Goal: Task Accomplishment & Management: Use online tool/utility

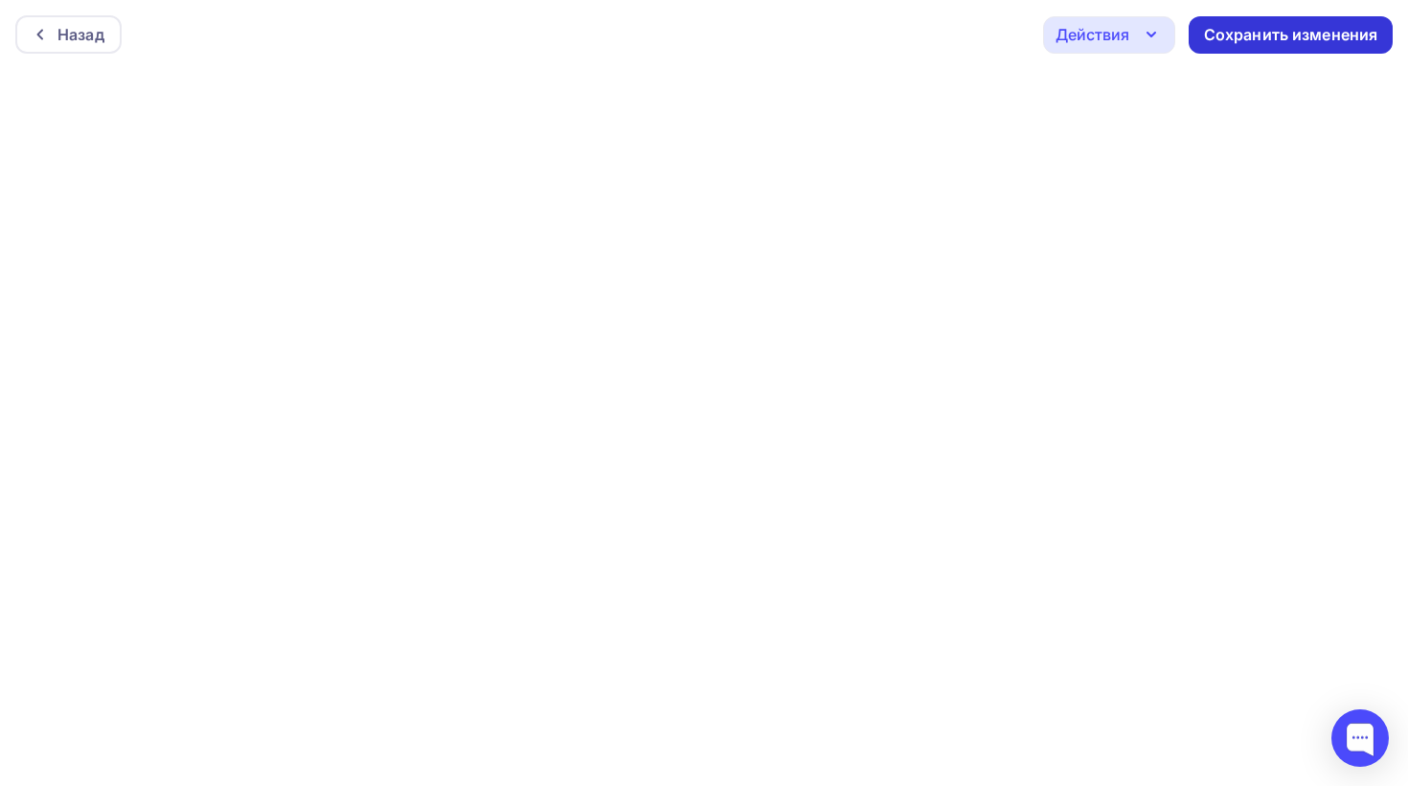
click at [1275, 34] on div "Сохранить изменения" at bounding box center [1291, 35] width 174 height 22
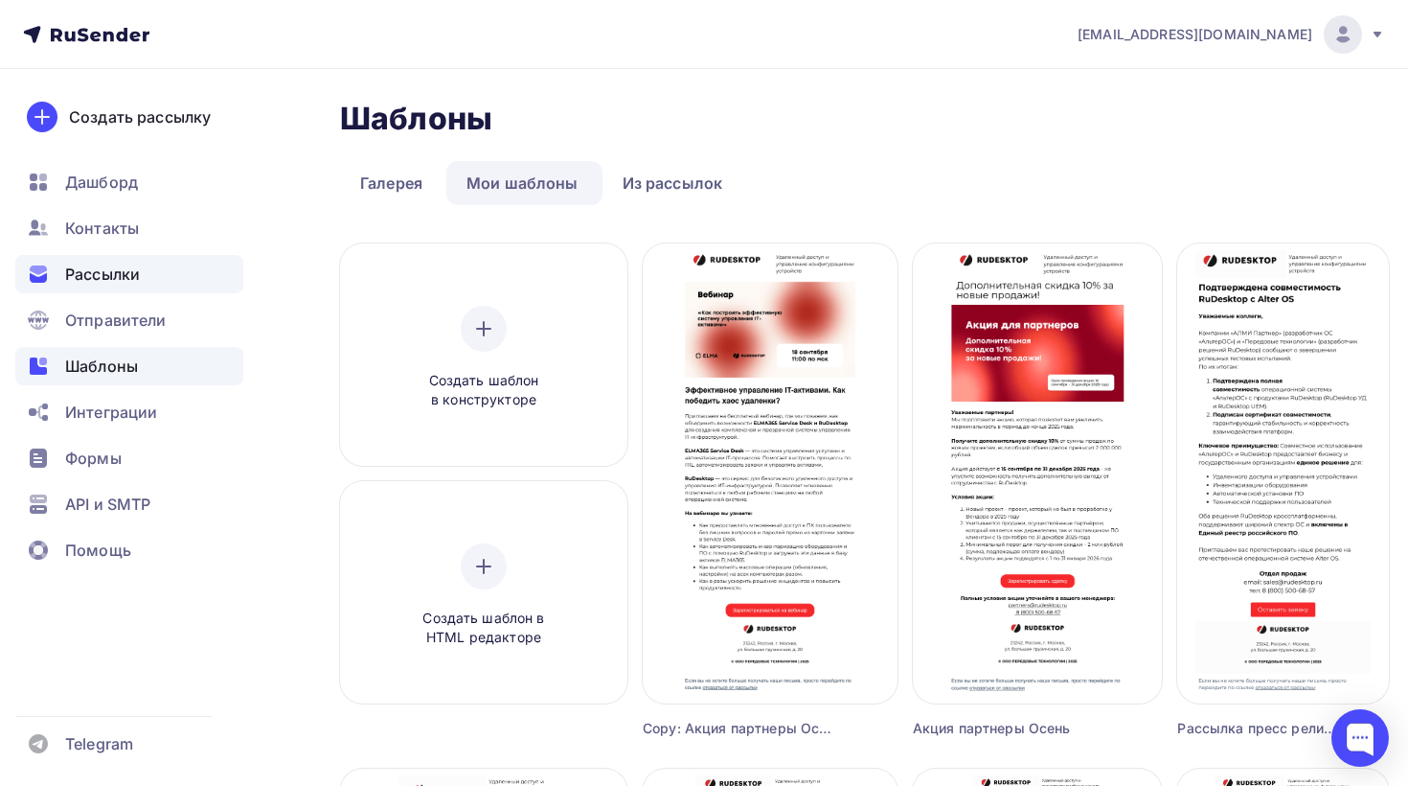
click at [127, 285] on div "Рассылки" at bounding box center [129, 274] width 228 height 38
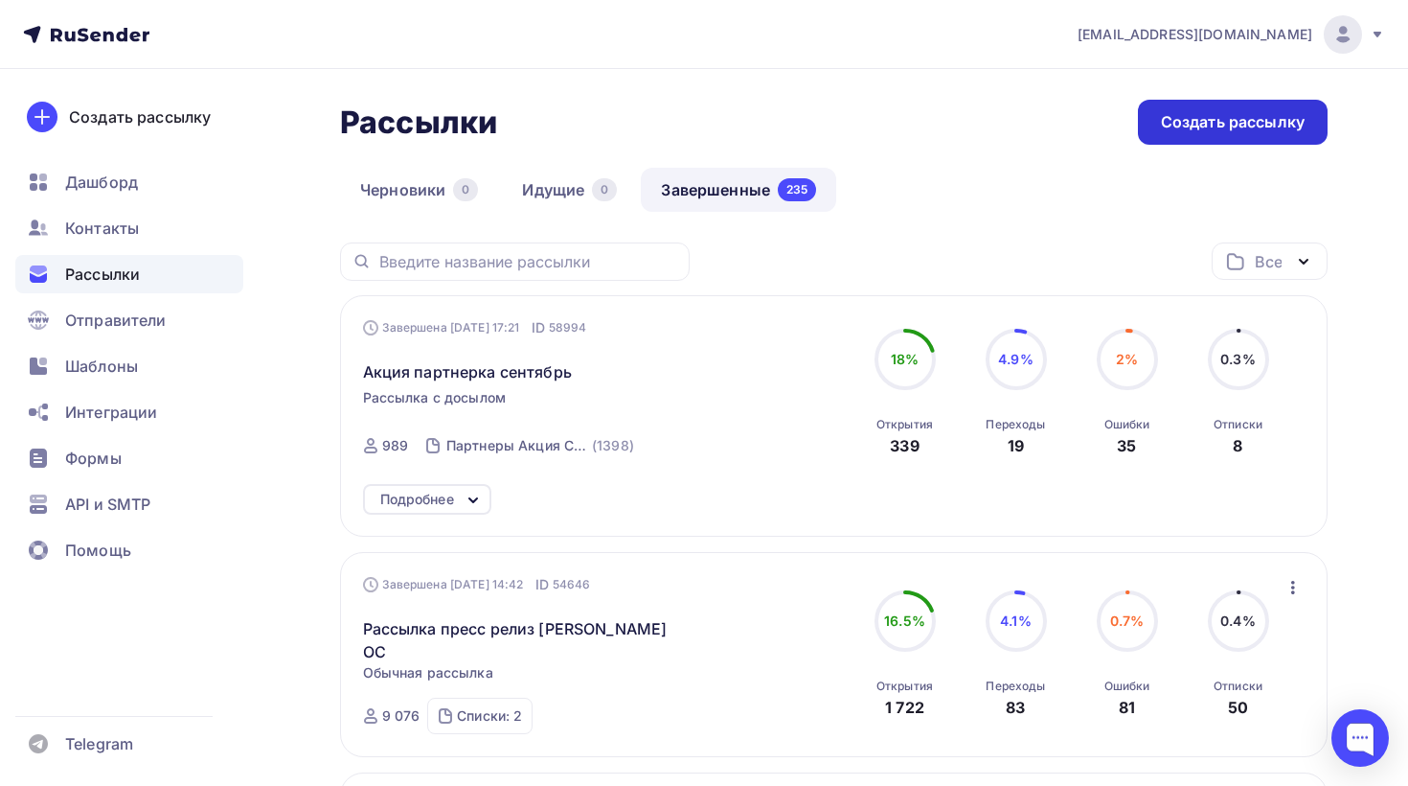
click at [1212, 137] on div "Создать рассылку" at bounding box center [1233, 122] width 190 height 45
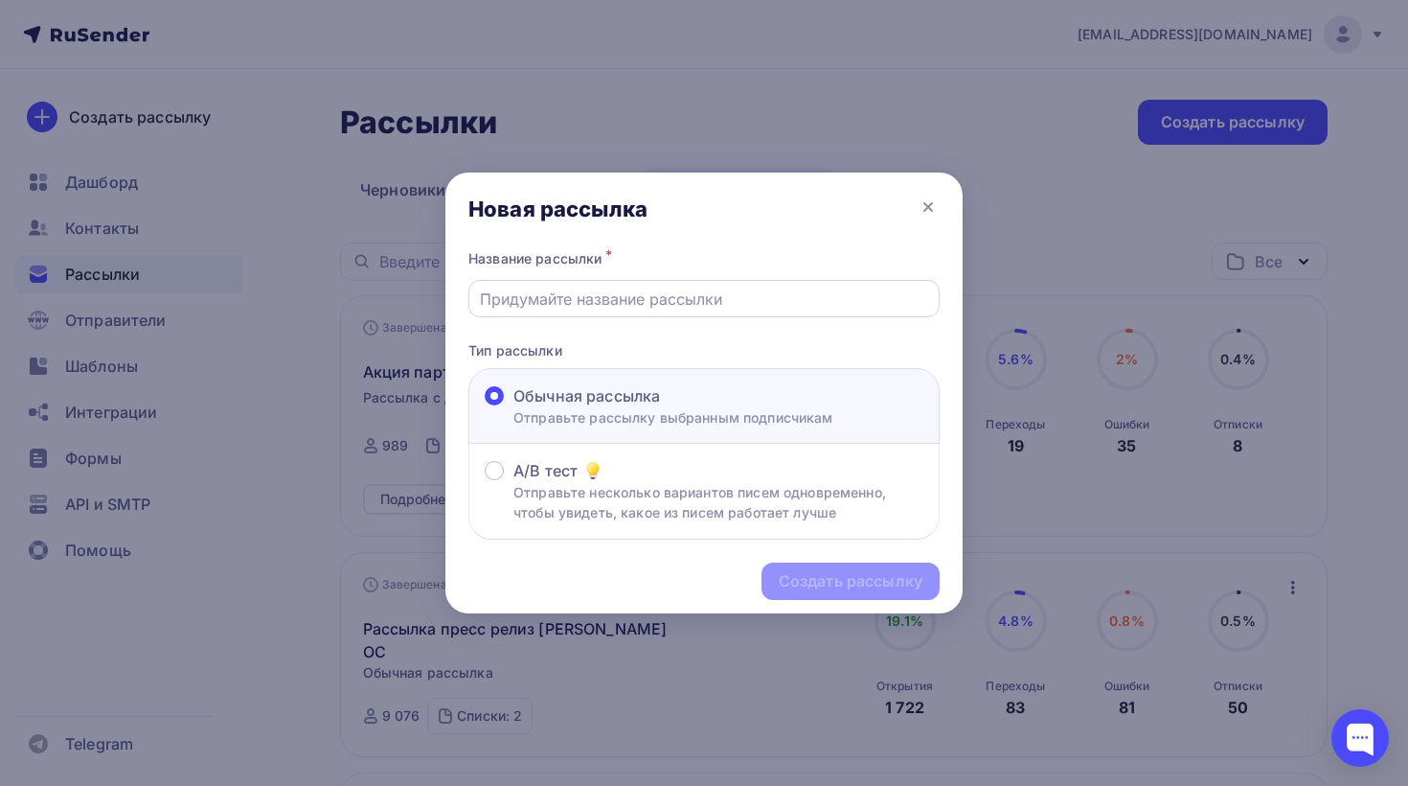
click at [660, 301] on input "text" at bounding box center [704, 298] width 449 height 23
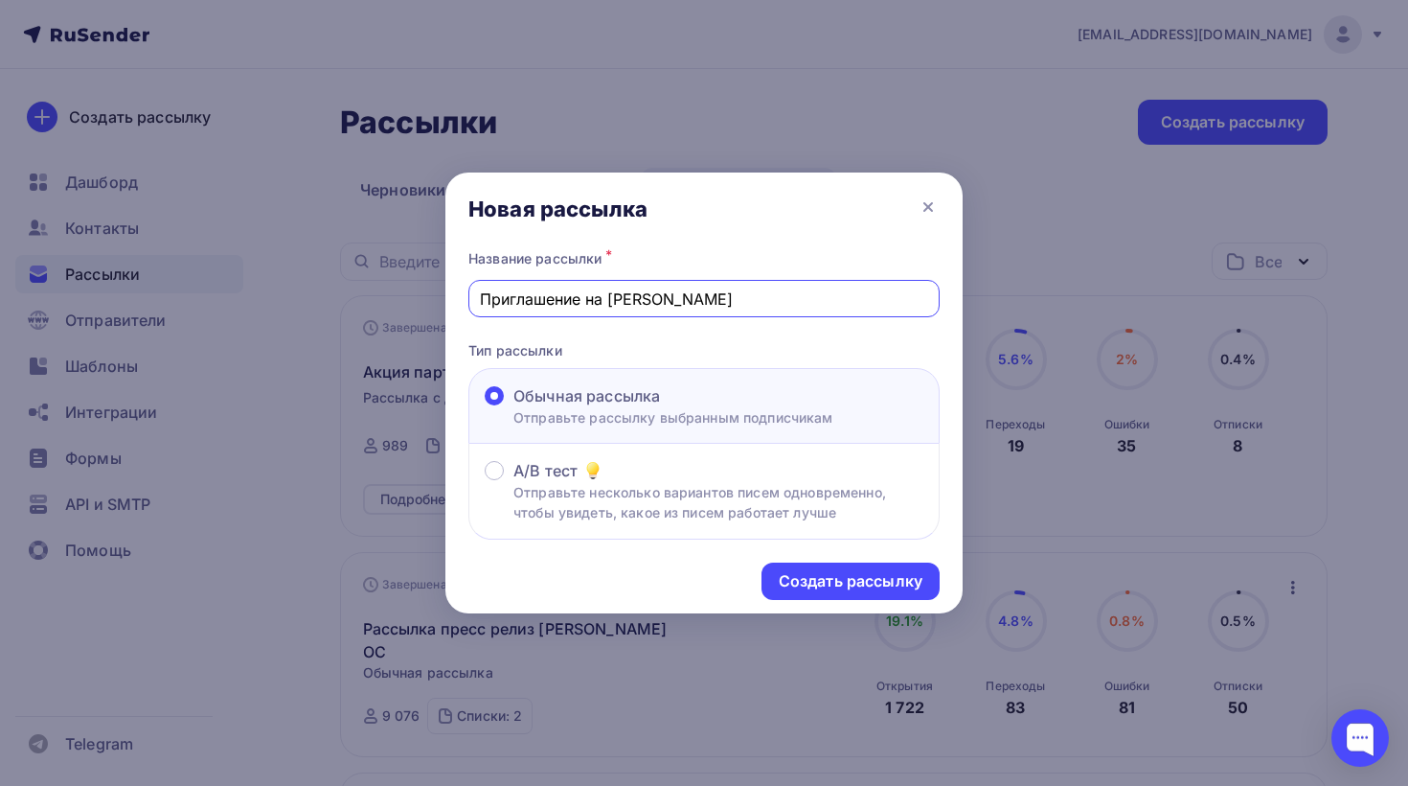
type input "Приглашение на [PERSON_NAME]"
click at [704, 251] on div "Название рассылки *" at bounding box center [703, 258] width 471 height 27
click at [842, 590] on div "Создать рассылку" at bounding box center [851, 581] width 144 height 22
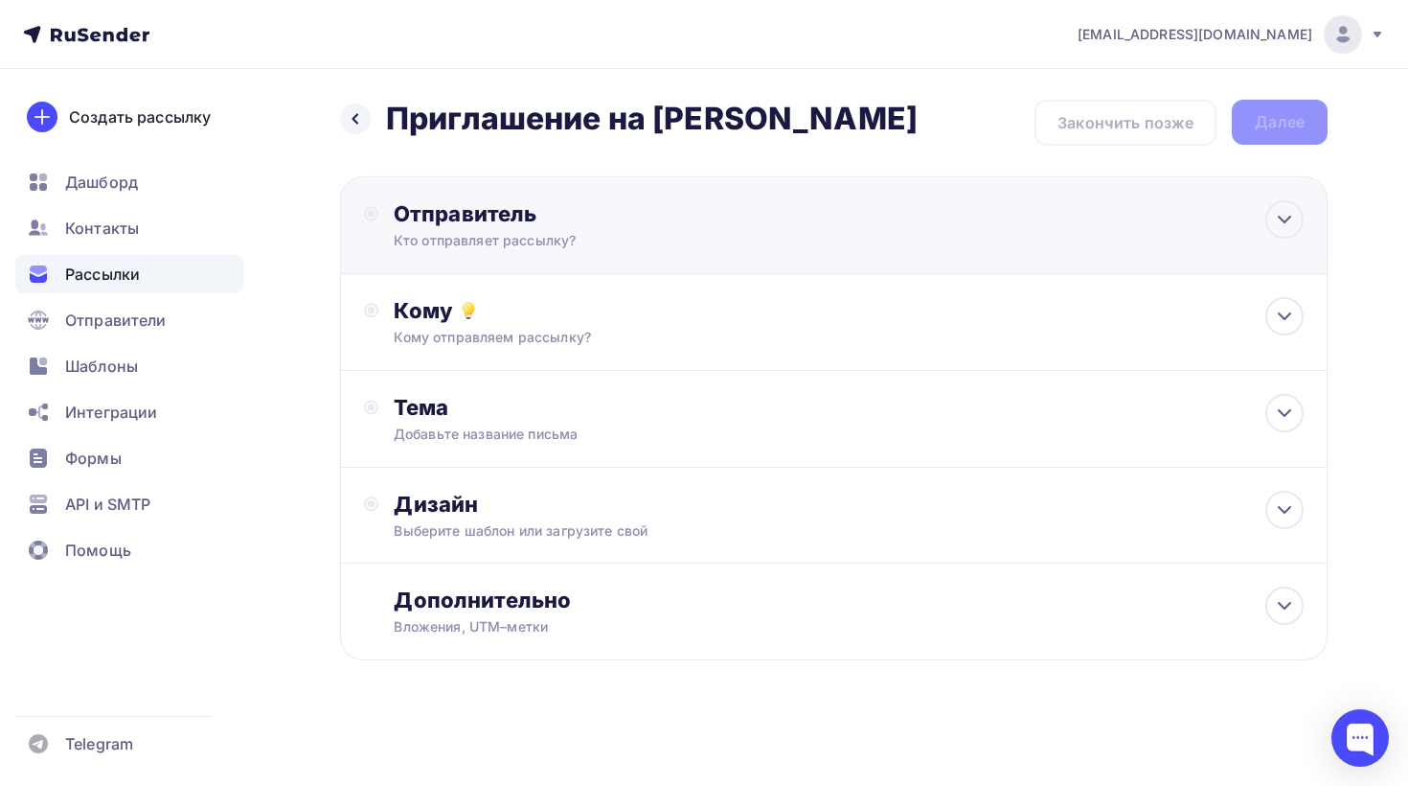
click at [566, 245] on div "Кто отправляет рассылку?" at bounding box center [581, 240] width 374 height 19
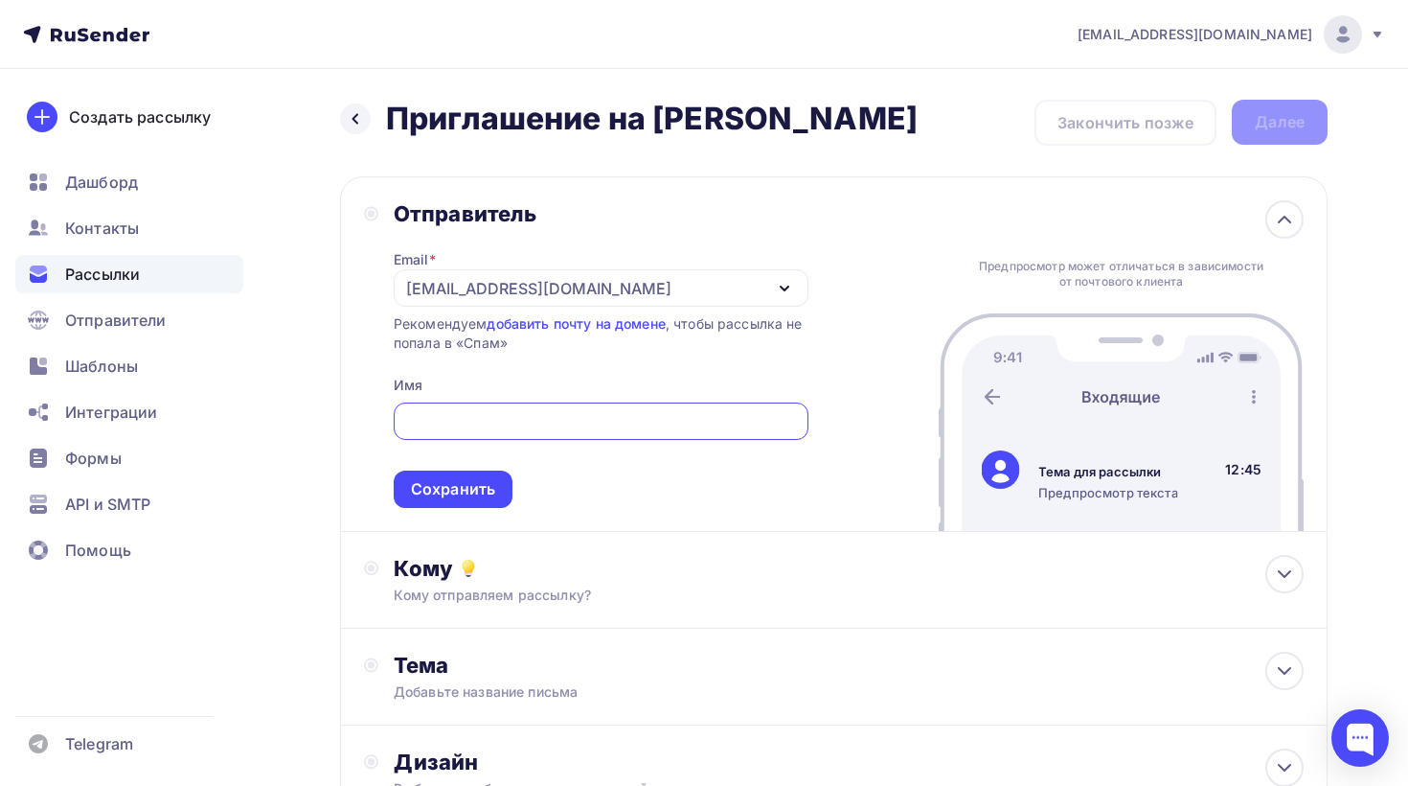
click at [736, 218] on div "Отправитель" at bounding box center [601, 213] width 415 height 27
click at [678, 276] on div "[EMAIL_ADDRESS][DOMAIN_NAME]" at bounding box center [601, 287] width 415 height 37
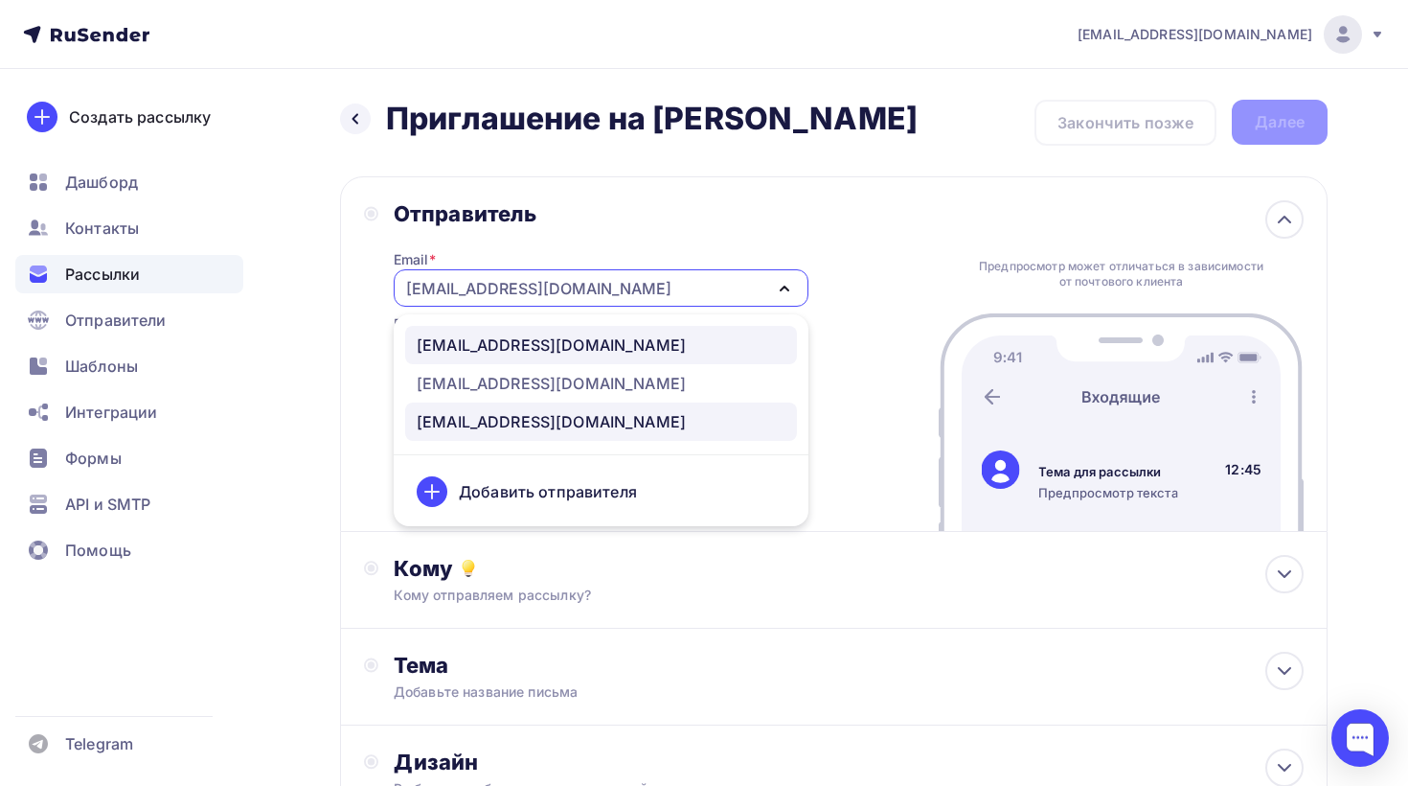
click at [523, 340] on div "[EMAIL_ADDRESS][DOMAIN_NAME]" at bounding box center [551, 344] width 269 height 23
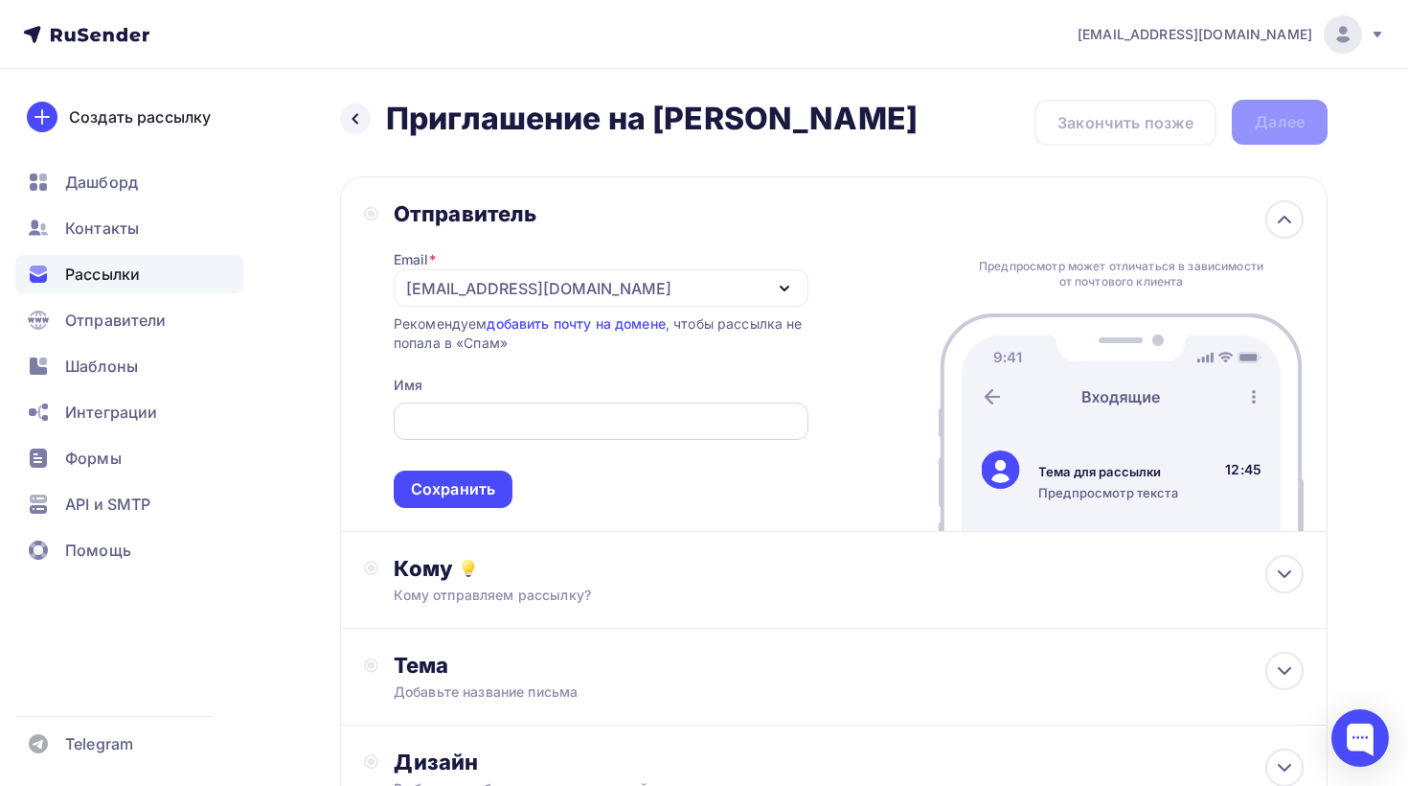
click at [534, 427] on input "text" at bounding box center [600, 421] width 393 height 23
click at [588, 364] on div "Email * [EMAIL_ADDRESS][DOMAIN_NAME] [EMAIL_ADDRESS][DOMAIN_NAME] [EMAIL_ADDRES…" at bounding box center [601, 367] width 415 height 281
click at [531, 422] on input "text" at bounding box center [600, 421] width 393 height 23
type input "RuDesktop"
click at [553, 494] on span "RuDesktop Сохранить" at bounding box center [601, 451] width 415 height 113
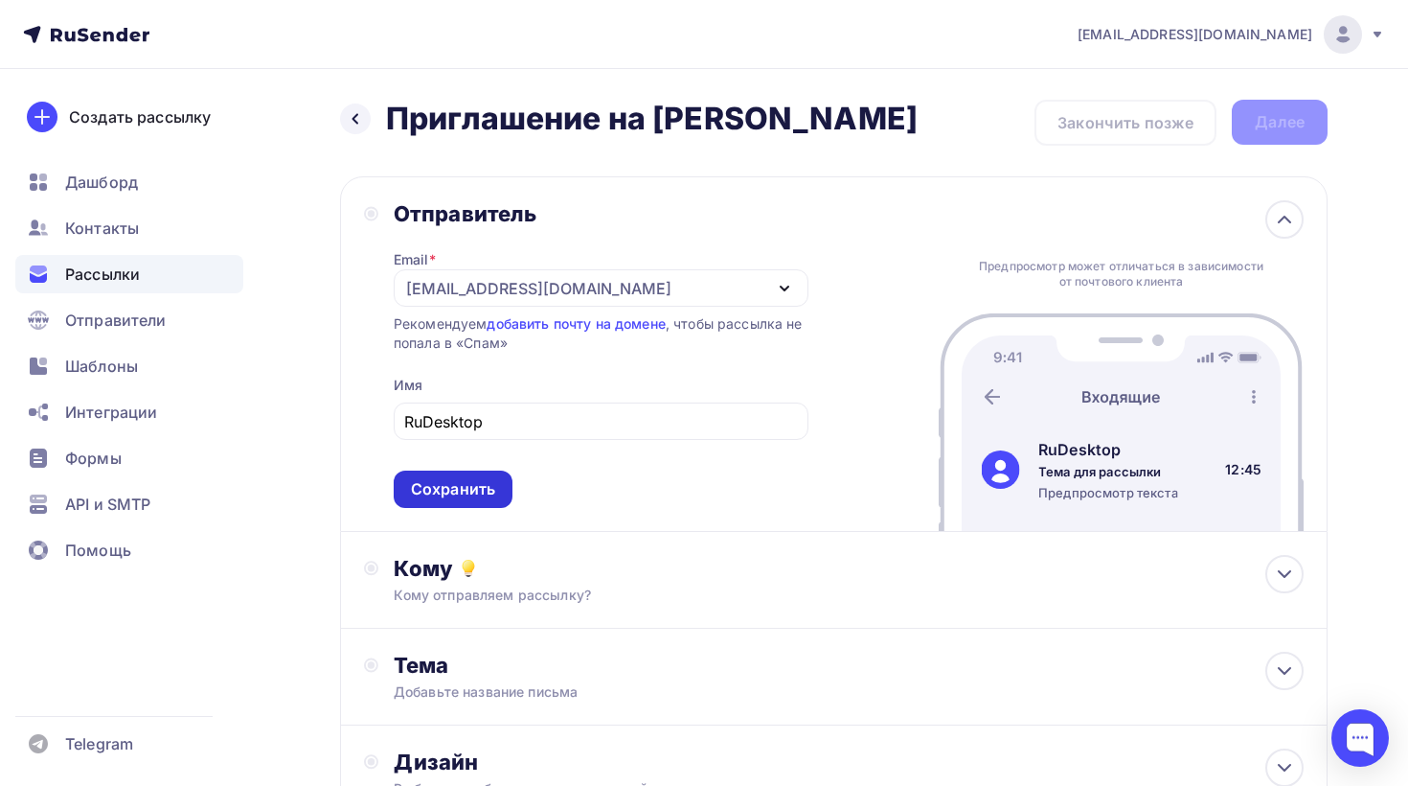
click at [498, 492] on div "Сохранить" at bounding box center [453, 488] width 119 height 37
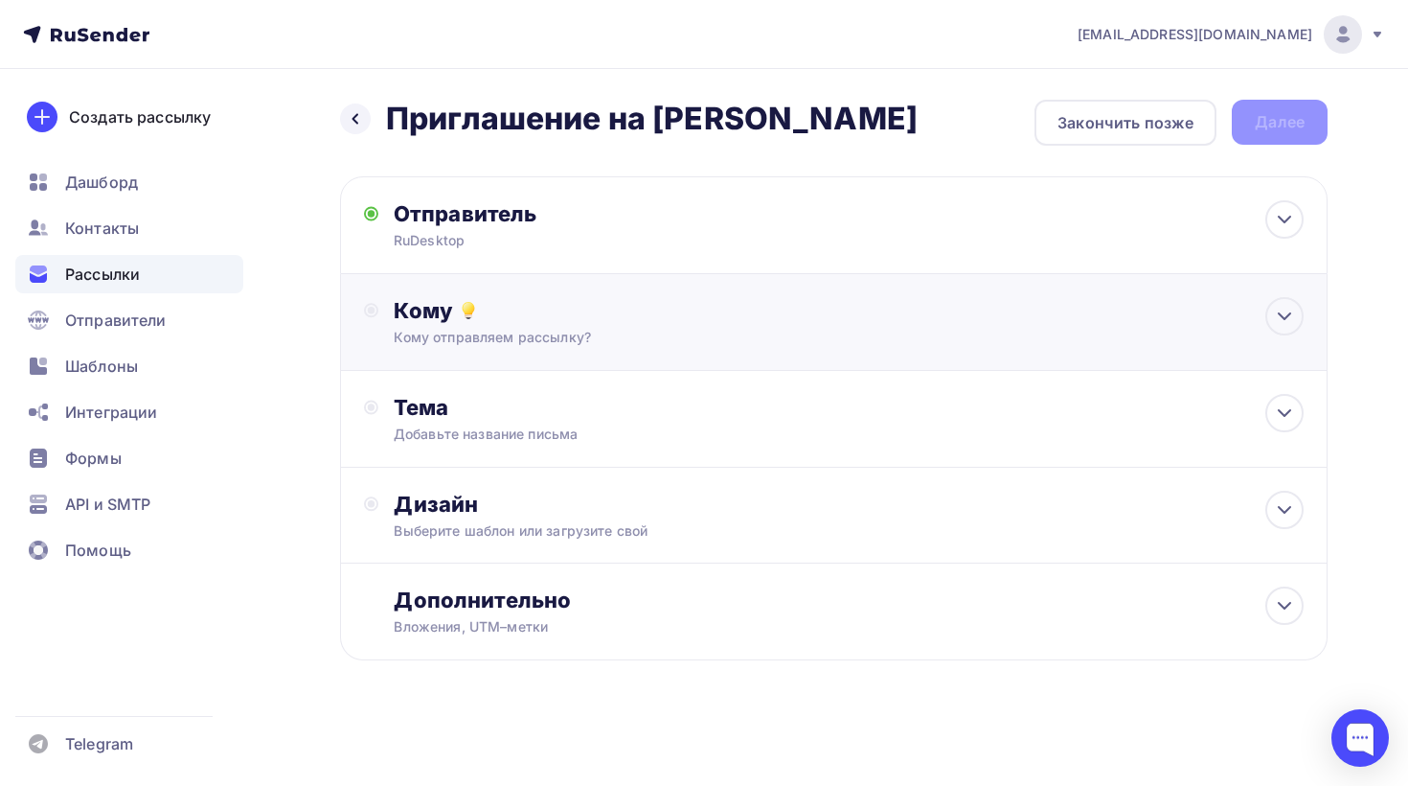
click at [605, 332] on div "Кому отправляем рассылку?" at bounding box center [803, 337] width 819 height 19
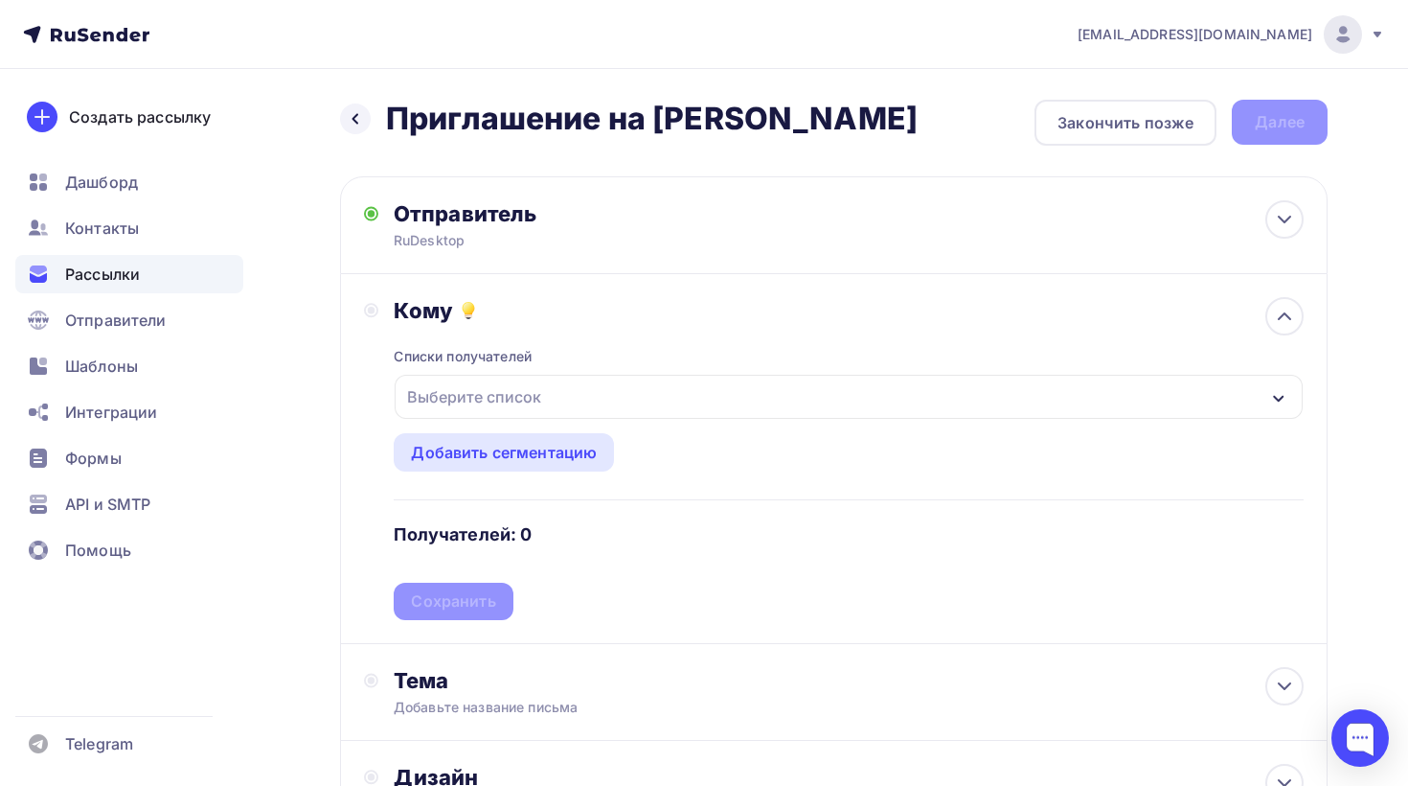
click at [532, 403] on div "Выберите список" at bounding box center [474, 396] width 149 height 34
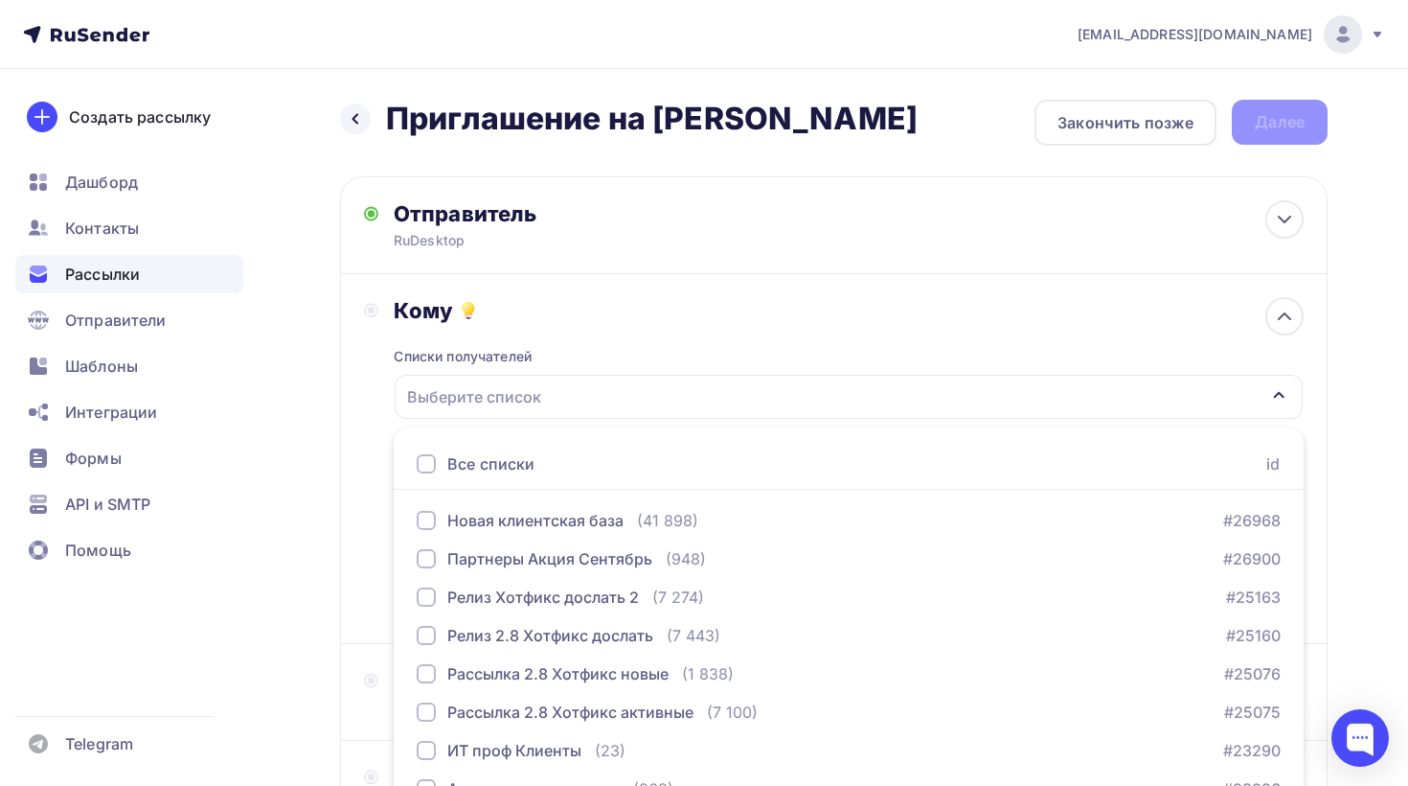
scroll to position [139, 0]
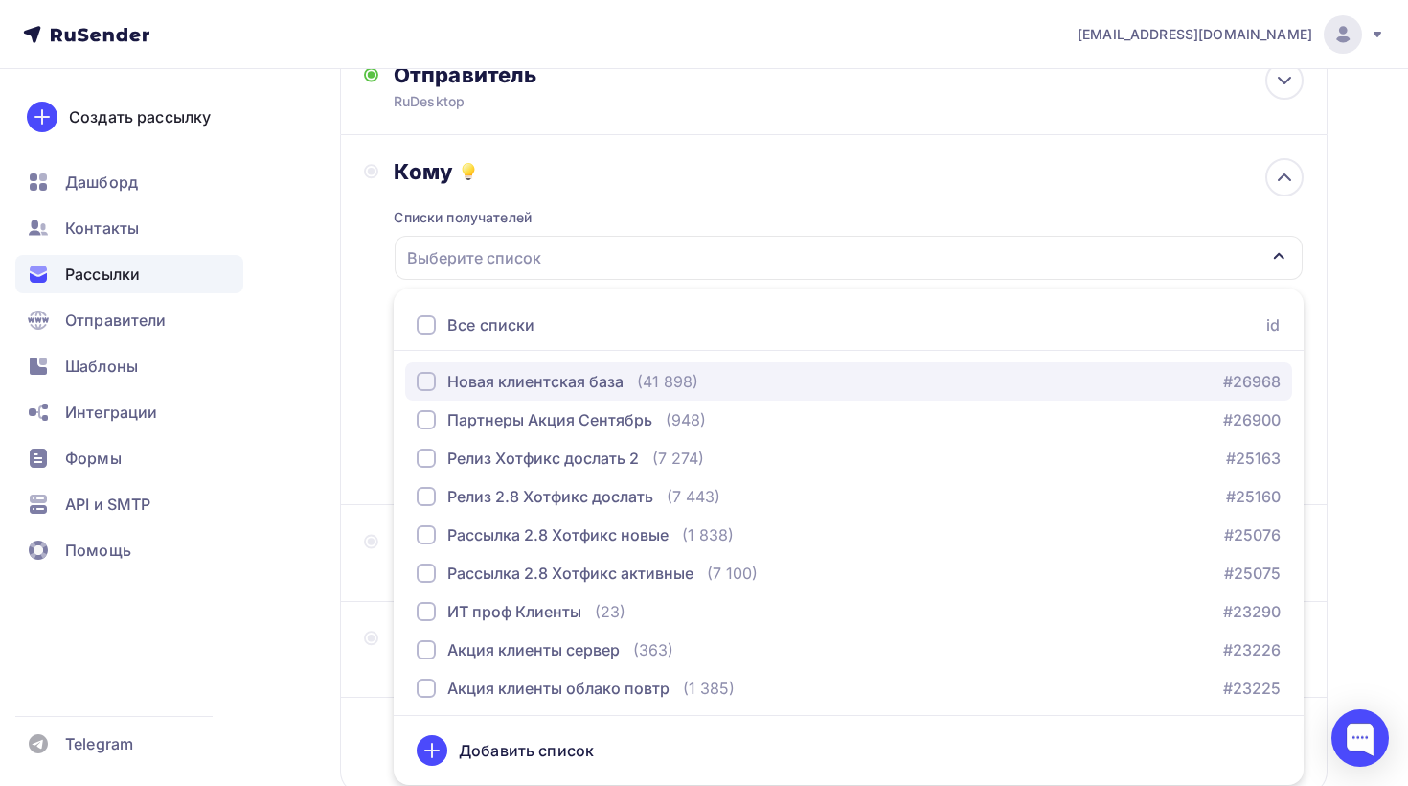
click at [545, 382] on div "Новая клиентская база" at bounding box center [535, 381] width 176 height 23
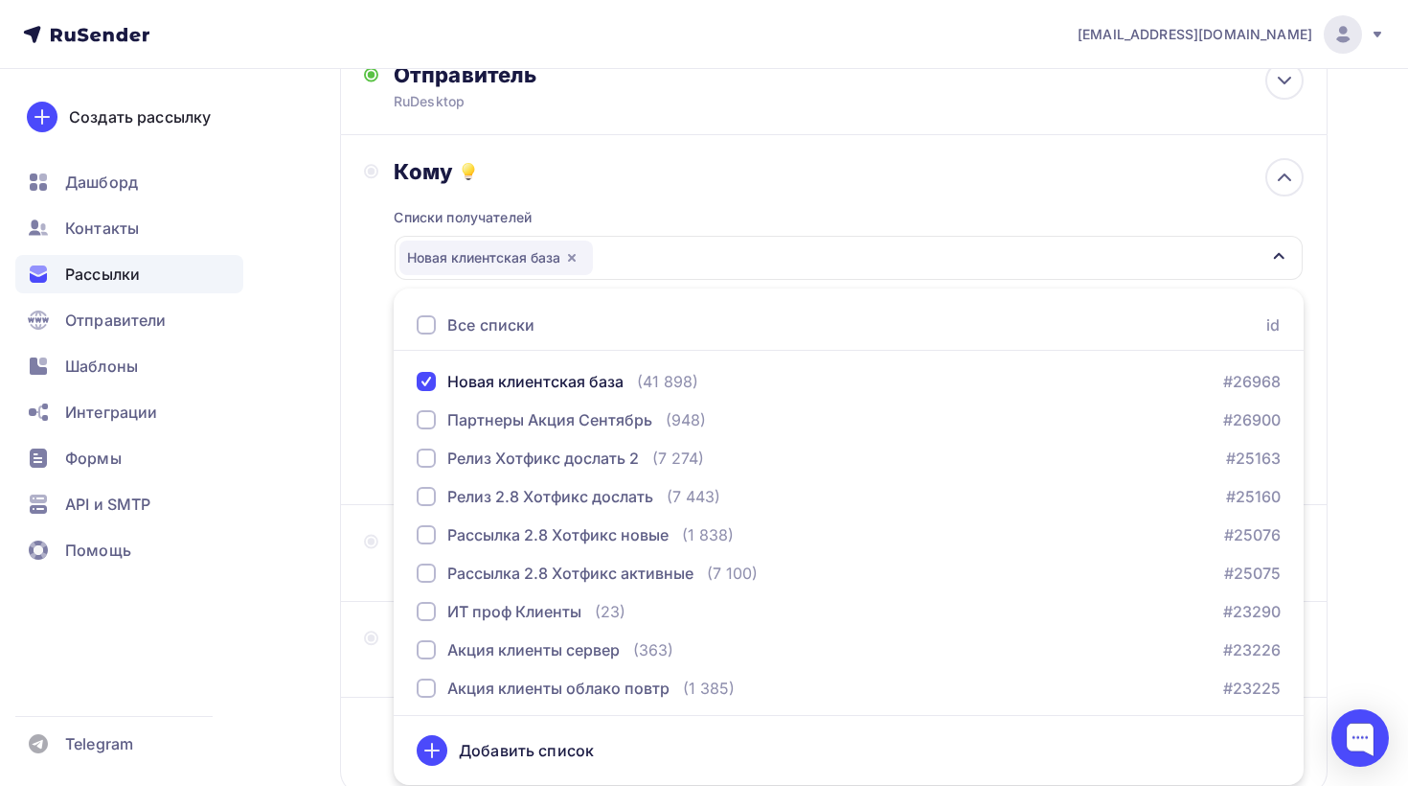
click at [368, 331] on div "Кому Списки получателей Новая клиентская база Все списки id Новая клиентская ба…" at bounding box center [834, 319] width 940 height 323
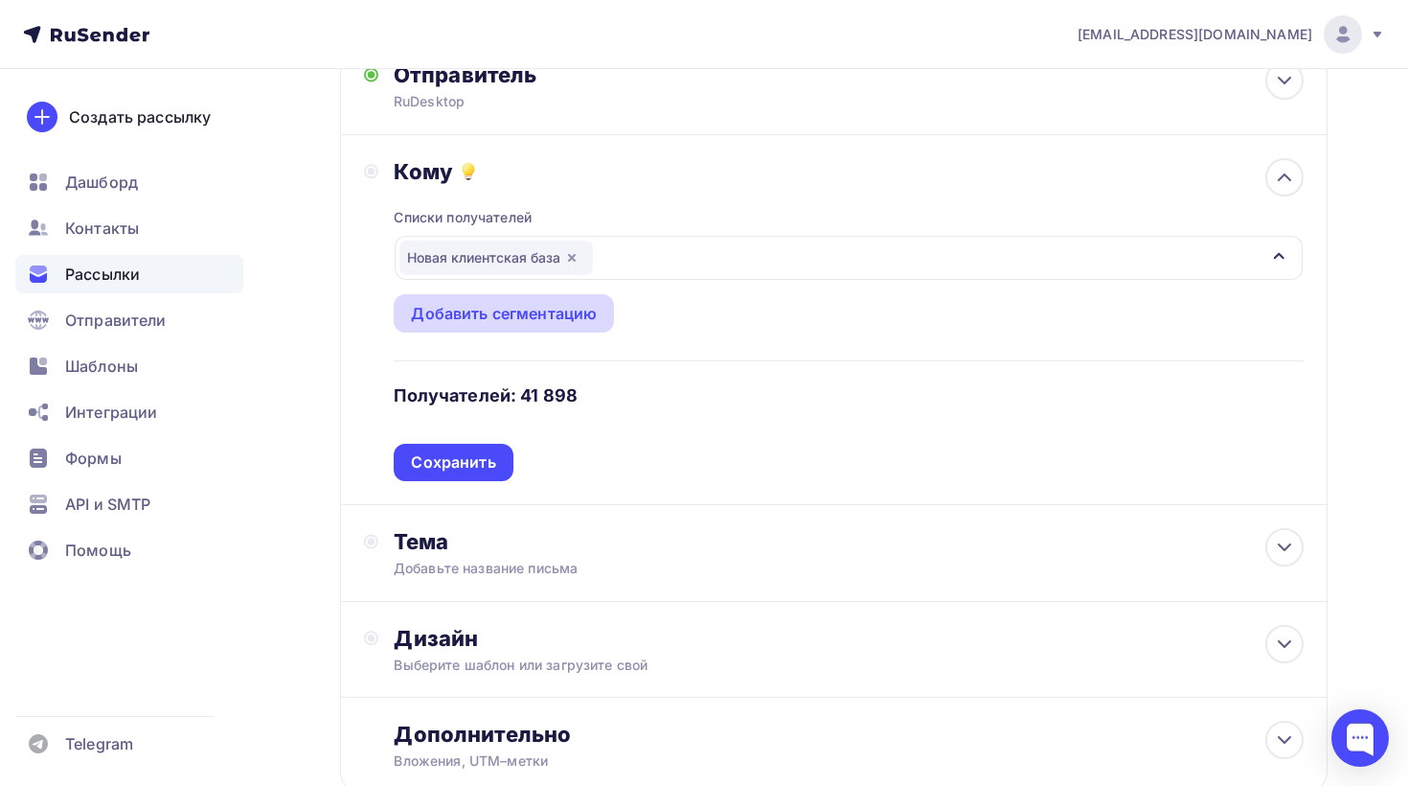
click at [569, 309] on div "Добавить сегментацию" at bounding box center [504, 313] width 186 height 23
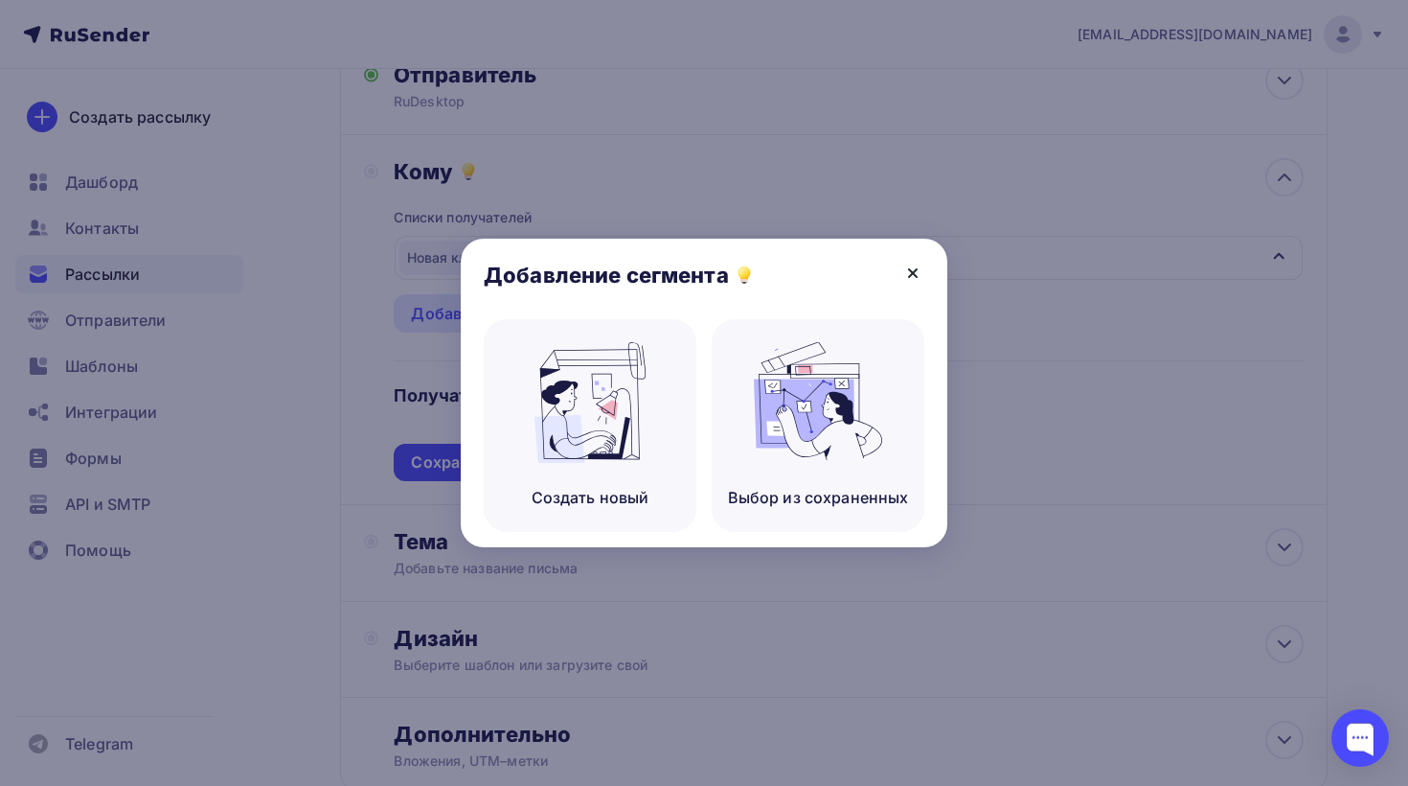
click at [907, 269] on icon at bounding box center [913, 273] width 23 height 23
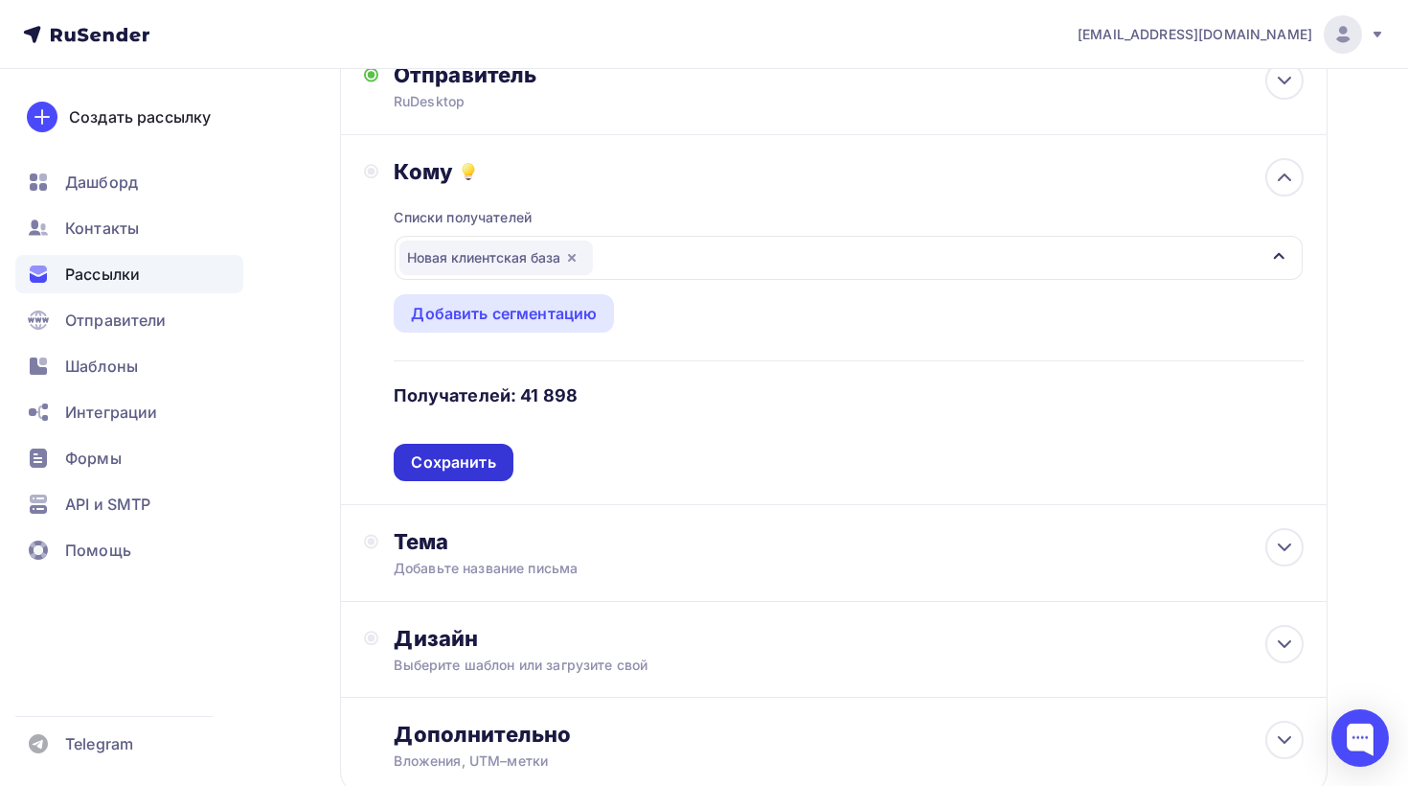
click at [478, 461] on div "Сохранить" at bounding box center [453, 462] width 84 height 22
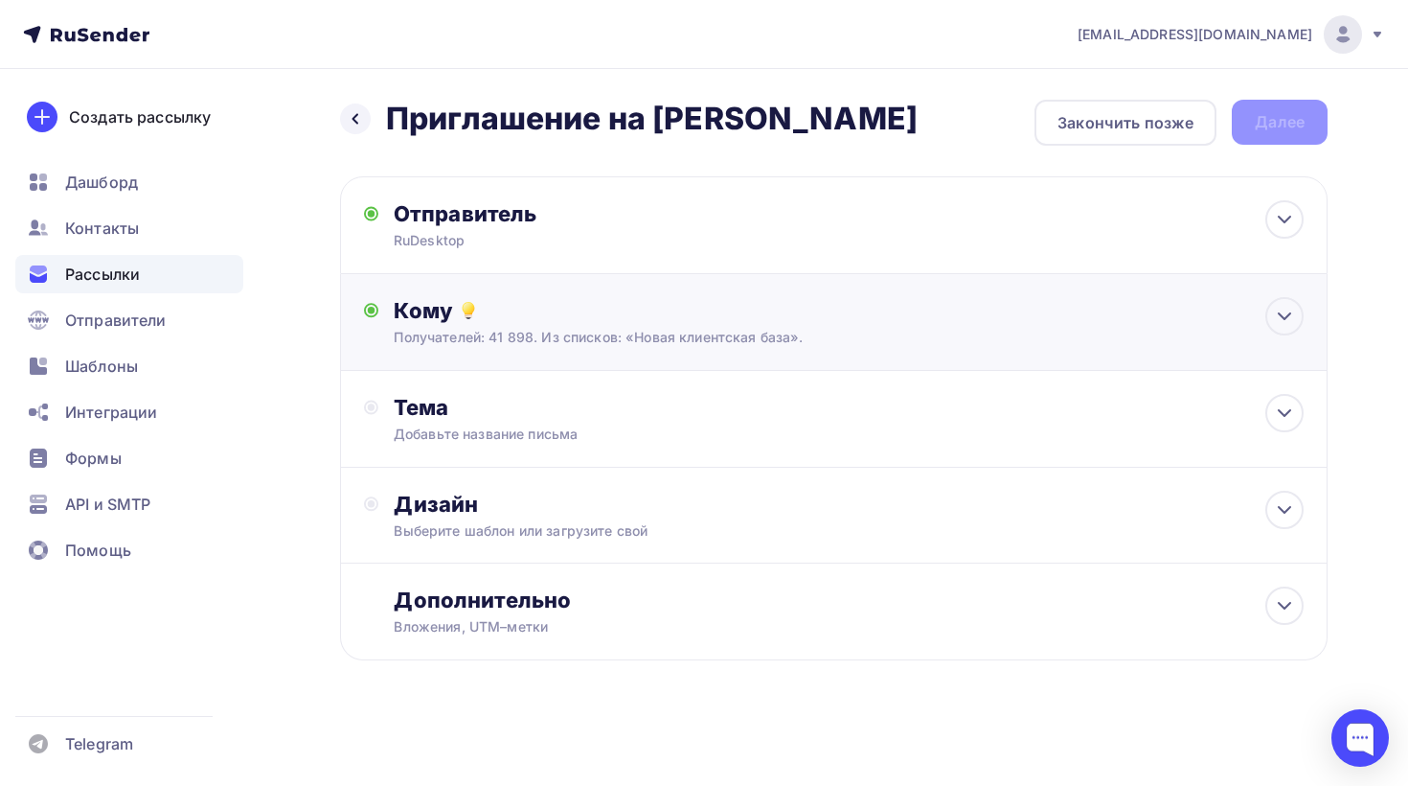
scroll to position [0, 0]
click at [492, 422] on div "Тема Добавьте название письма Тема * Рекомендуем использовать не более 150 симв…" at bounding box center [583, 419] width 378 height 50
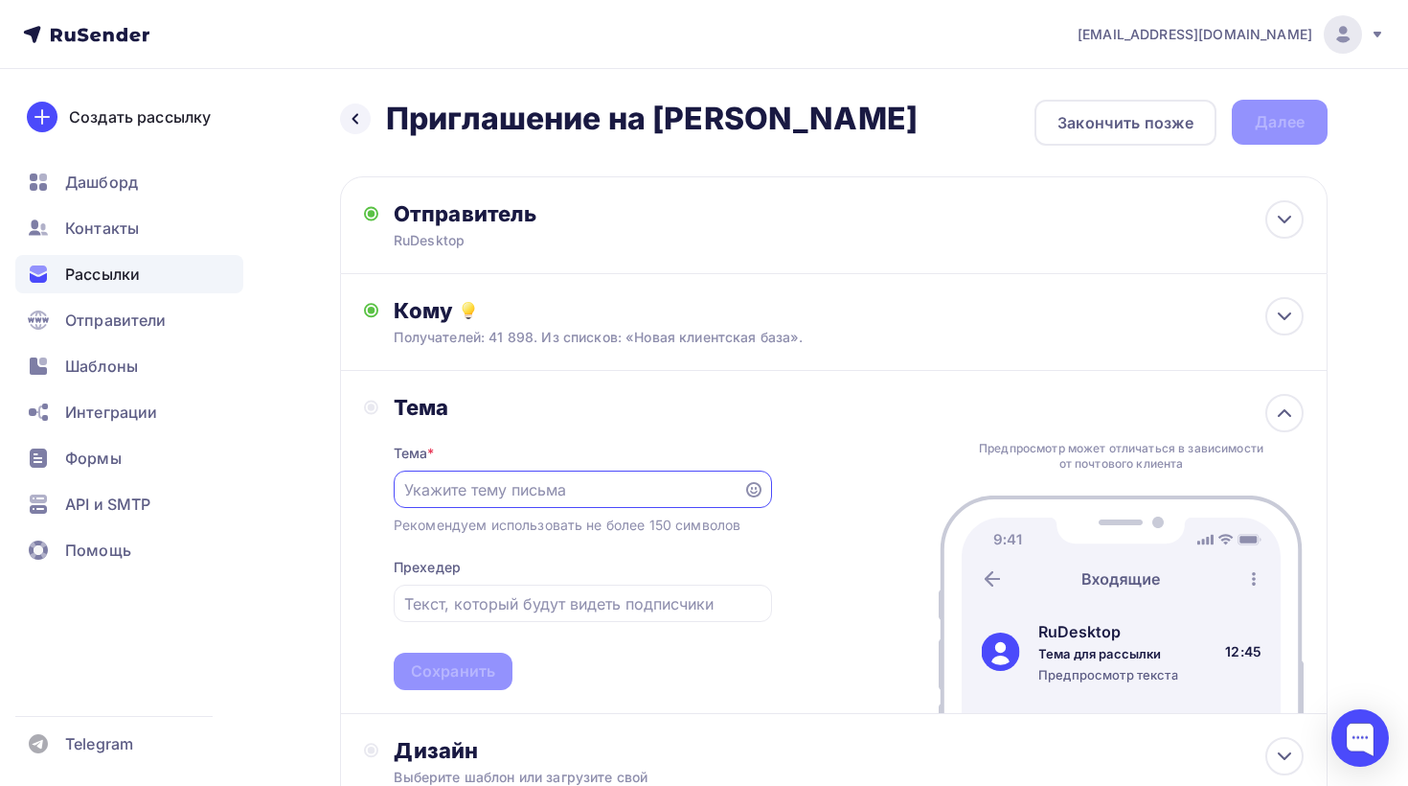
click at [550, 500] on input "text" at bounding box center [568, 489] width 328 height 23
type input "Приглашаем на вебинар"
type input "C"
type input "D"
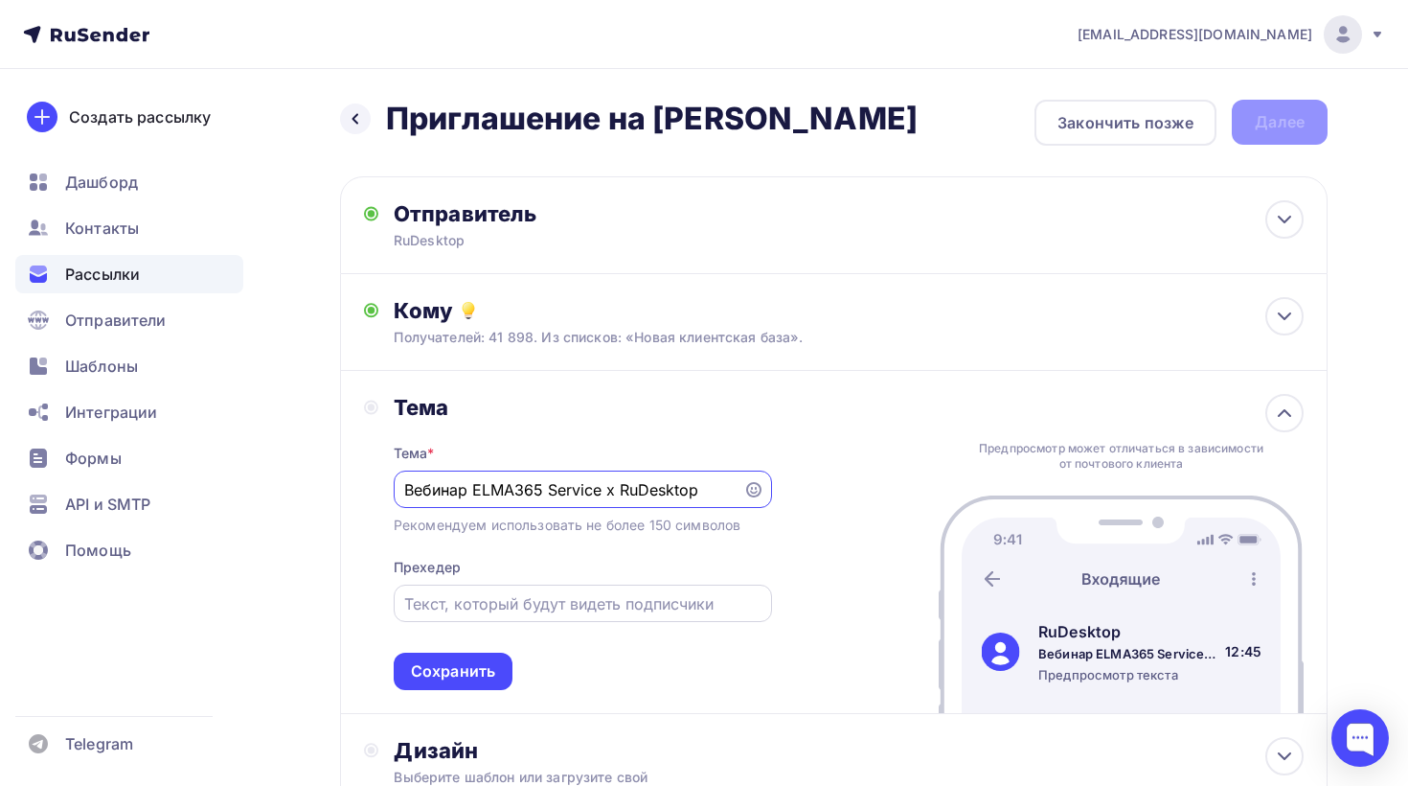
type input "Вебинар ELMA365 Service x RuDesktop"
click at [491, 601] on input "text" at bounding box center [582, 603] width 356 height 23
type input "C"
type input "Совместный вебинар"
click at [811, 598] on div "Тема Тема * Вебинар ELMA365 Service x RuDesktop Рекомендуем использовать не бол…" at bounding box center [834, 542] width 988 height 343
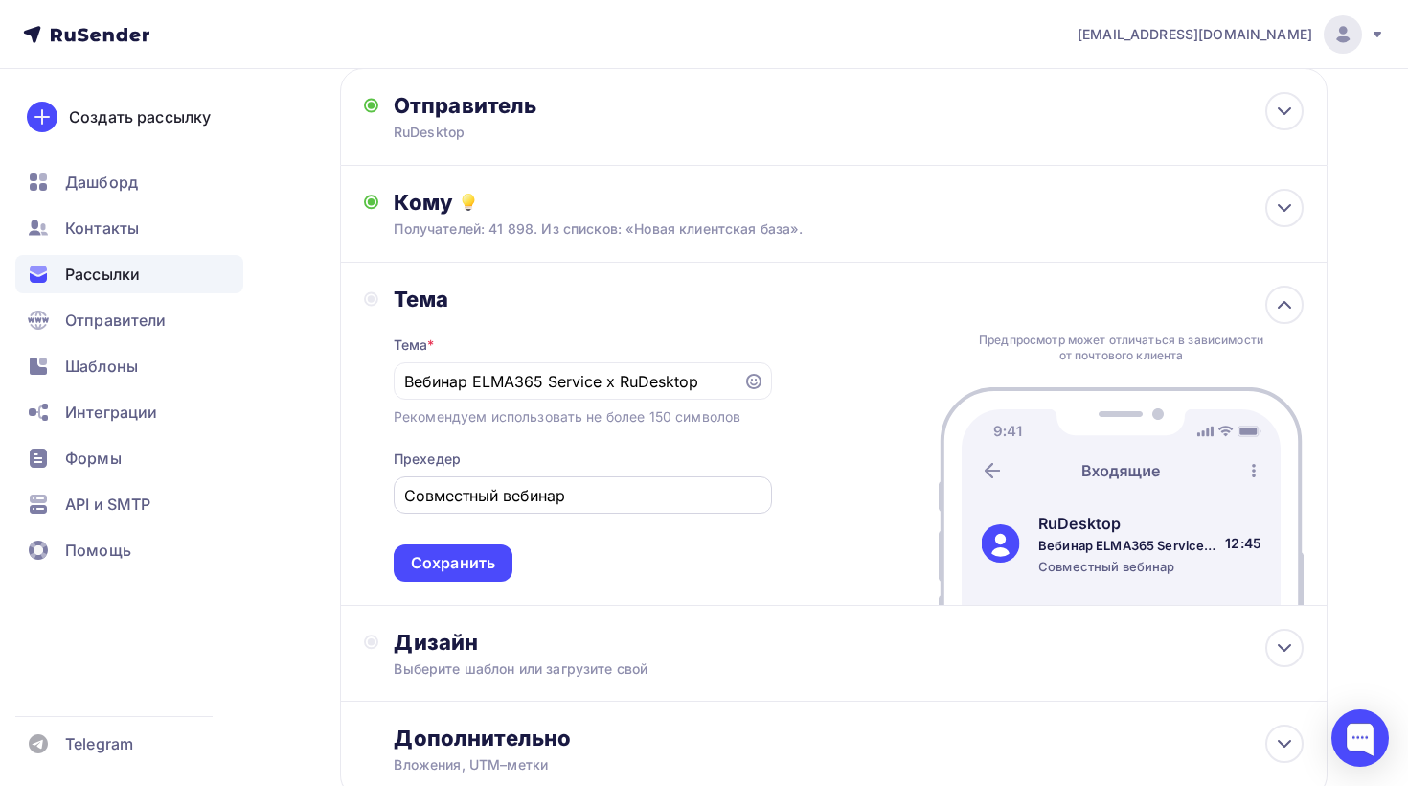
scroll to position [110, 0]
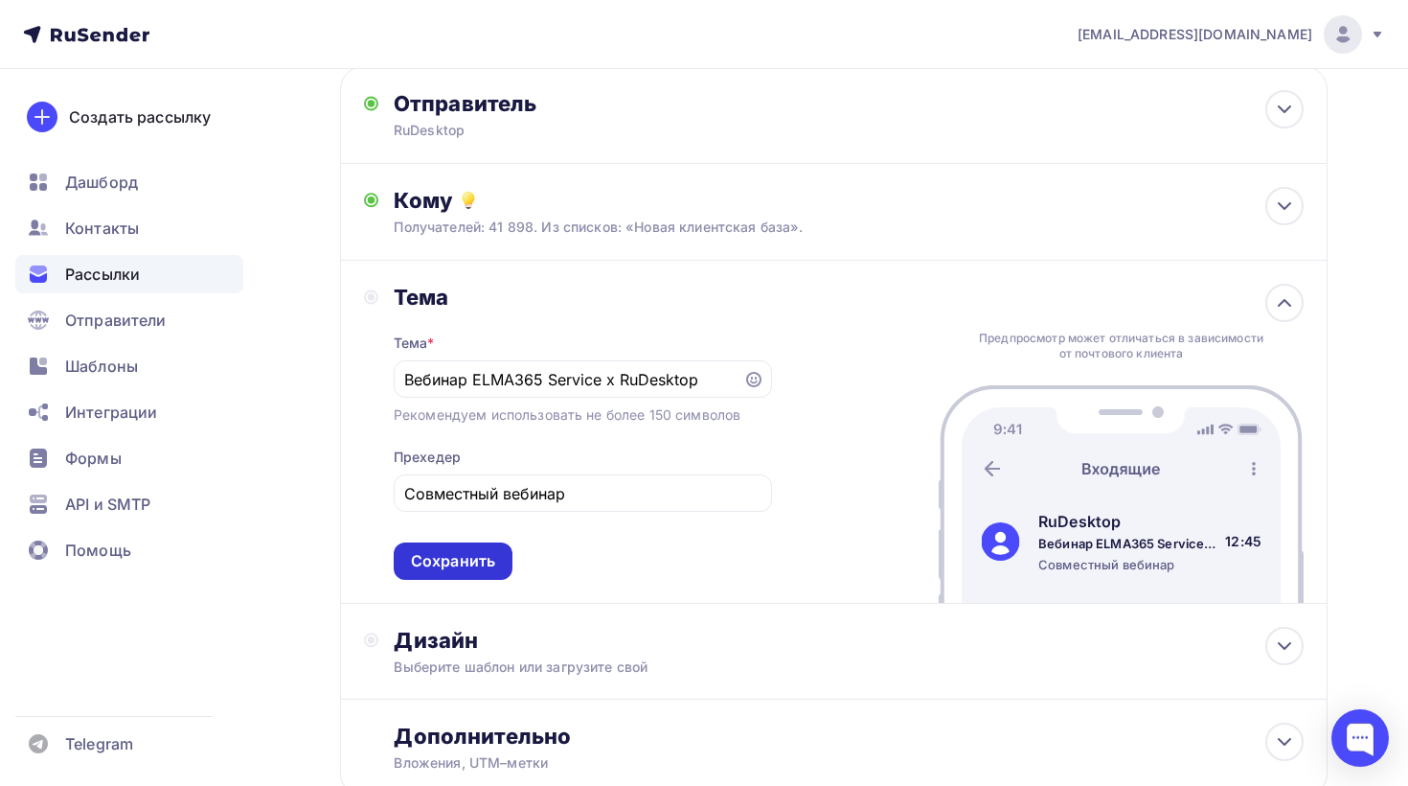
click at [473, 565] on div "Сохранить" at bounding box center [453, 561] width 84 height 22
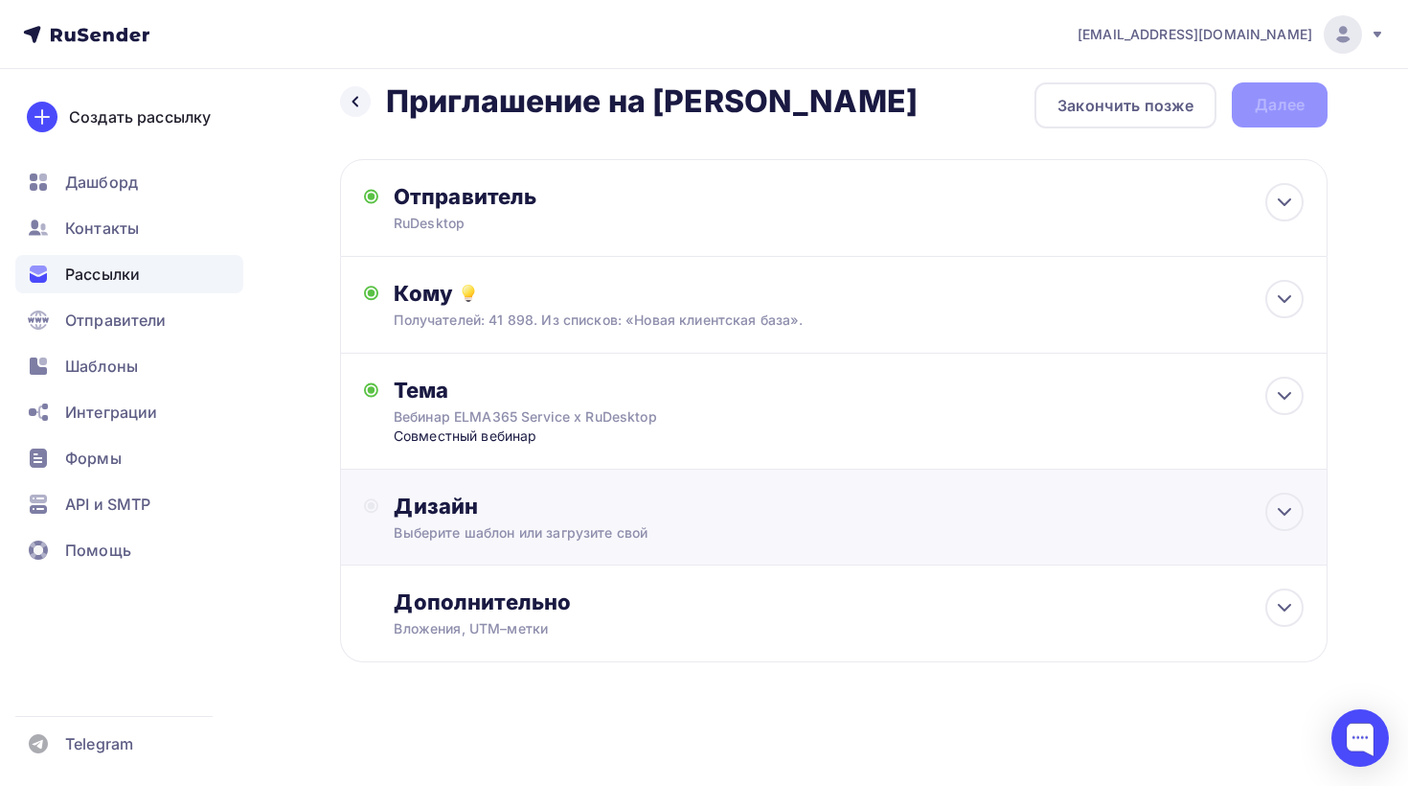
scroll to position [20, 0]
click at [525, 528] on div "Выберите шаблон или загрузите свой" at bounding box center [803, 532] width 819 height 19
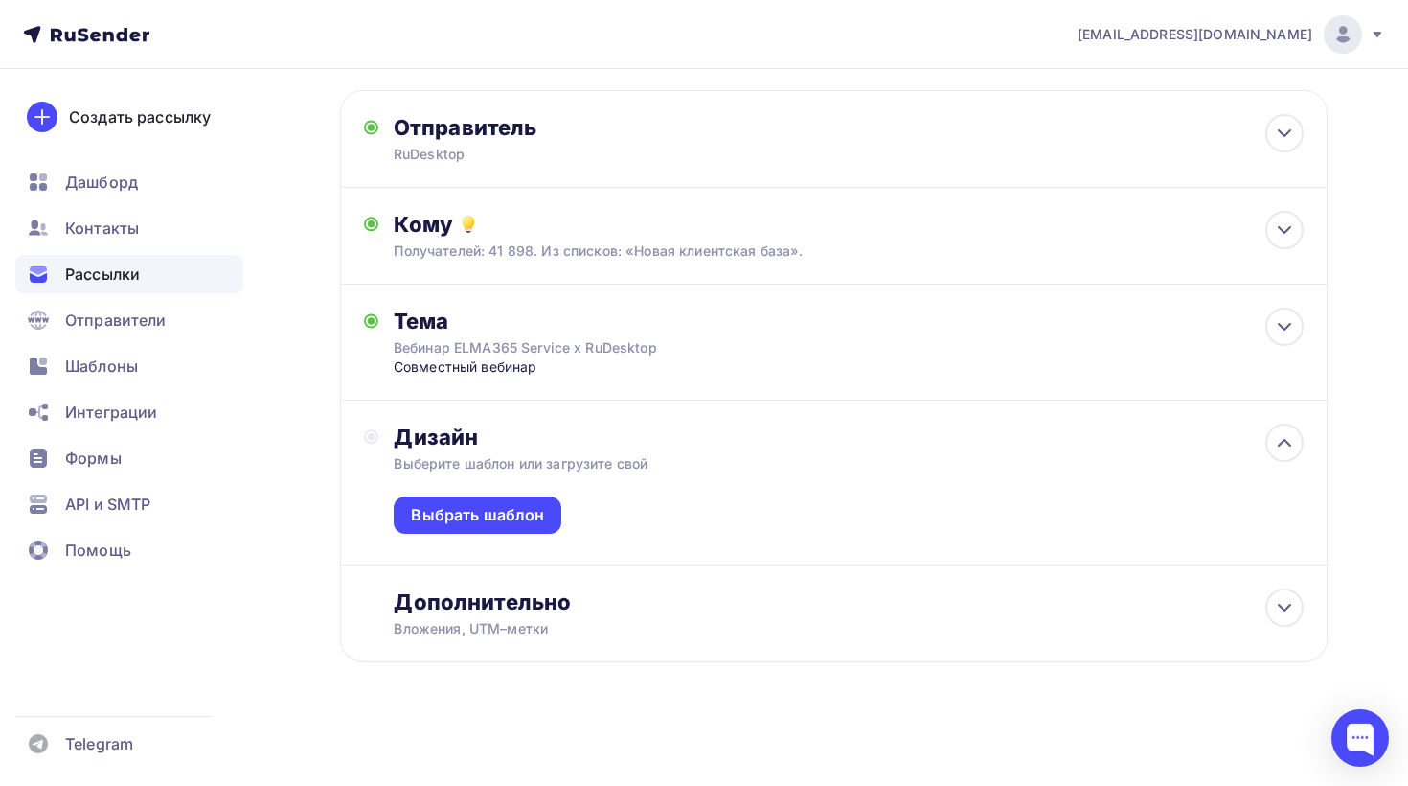
scroll to position [89, 0]
click at [529, 504] on div "Выбрать шаблон" at bounding box center [477, 515] width 133 height 22
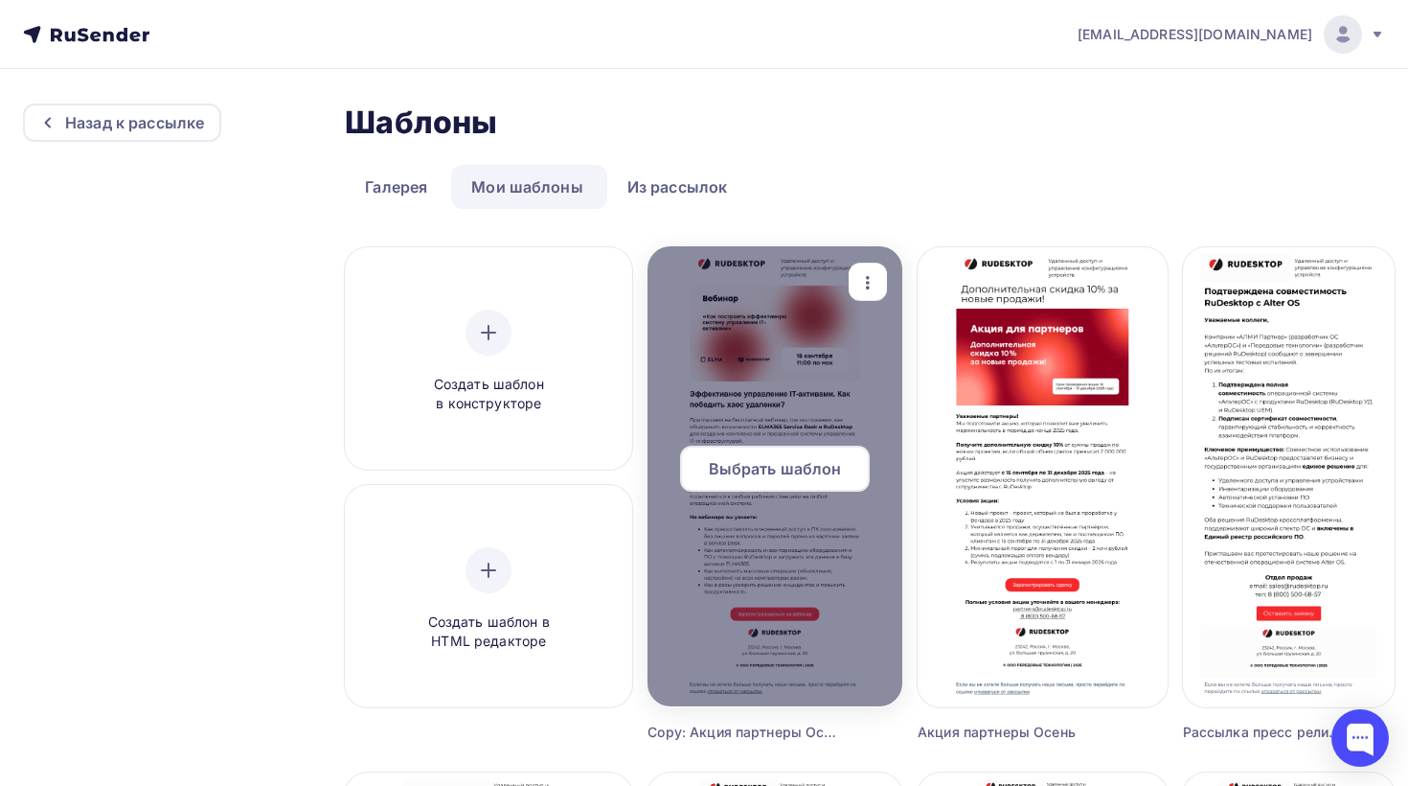
click at [829, 469] on span "Выбрать шаблон" at bounding box center [775, 468] width 133 height 23
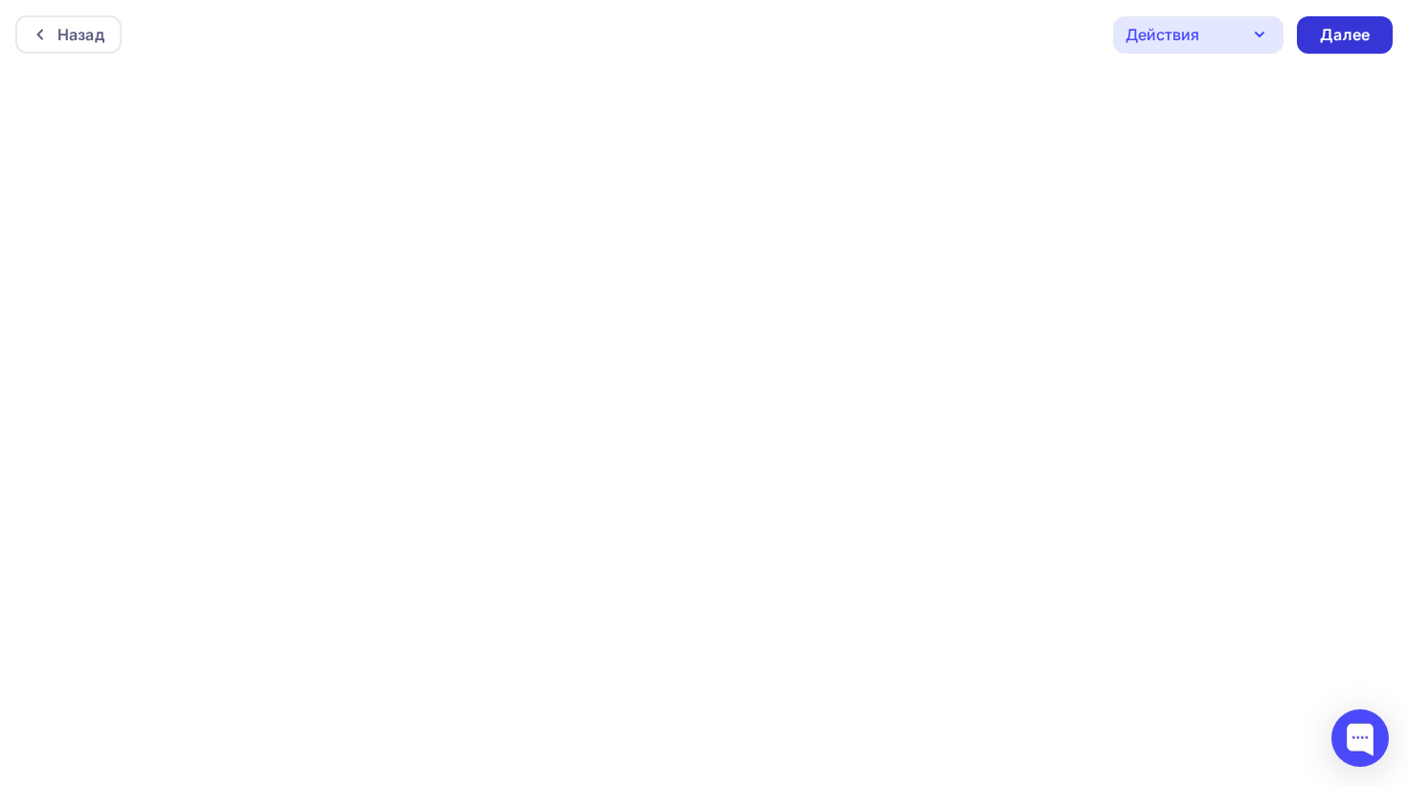
click at [1349, 22] on div "Далее" at bounding box center [1345, 34] width 96 height 37
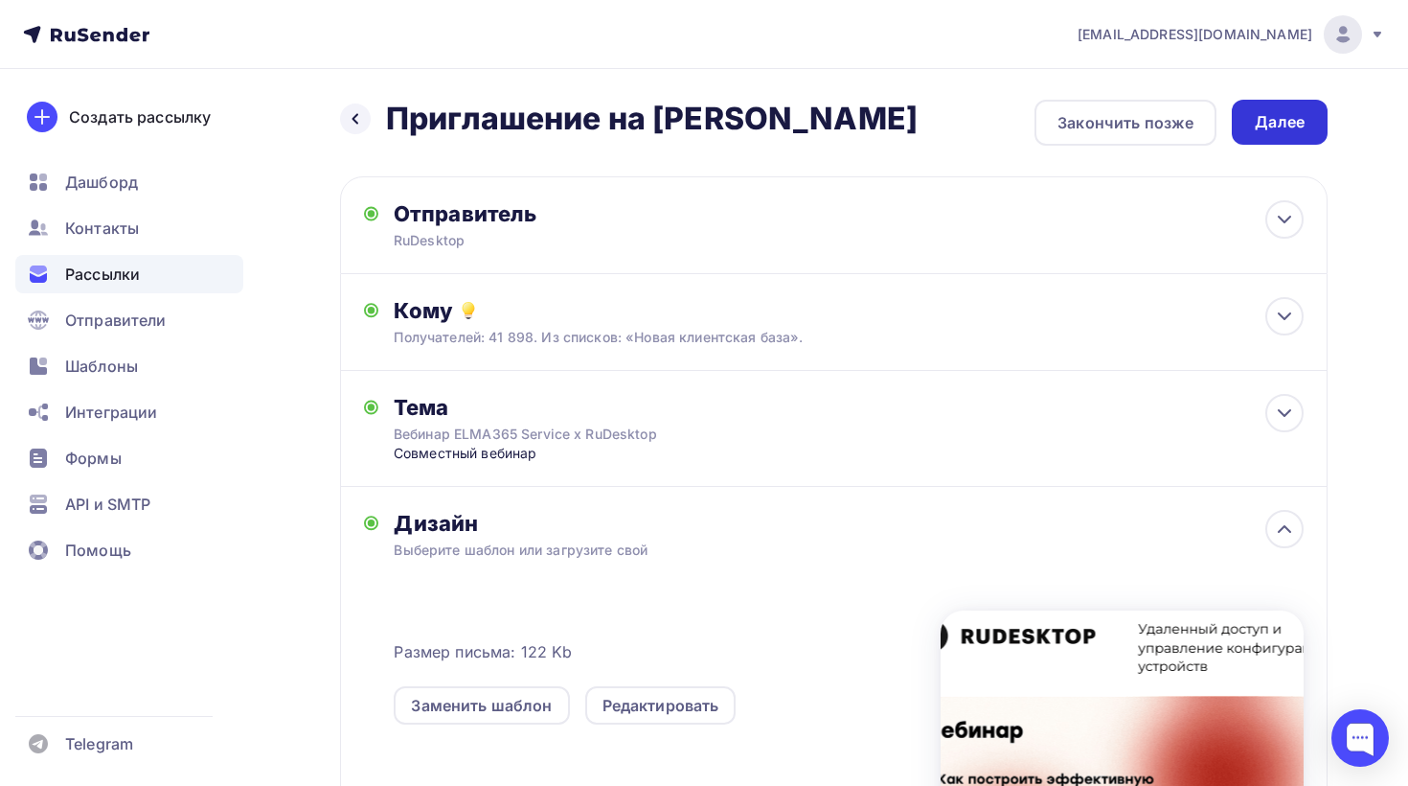
click at [1285, 126] on div "Далее" at bounding box center [1280, 122] width 50 height 22
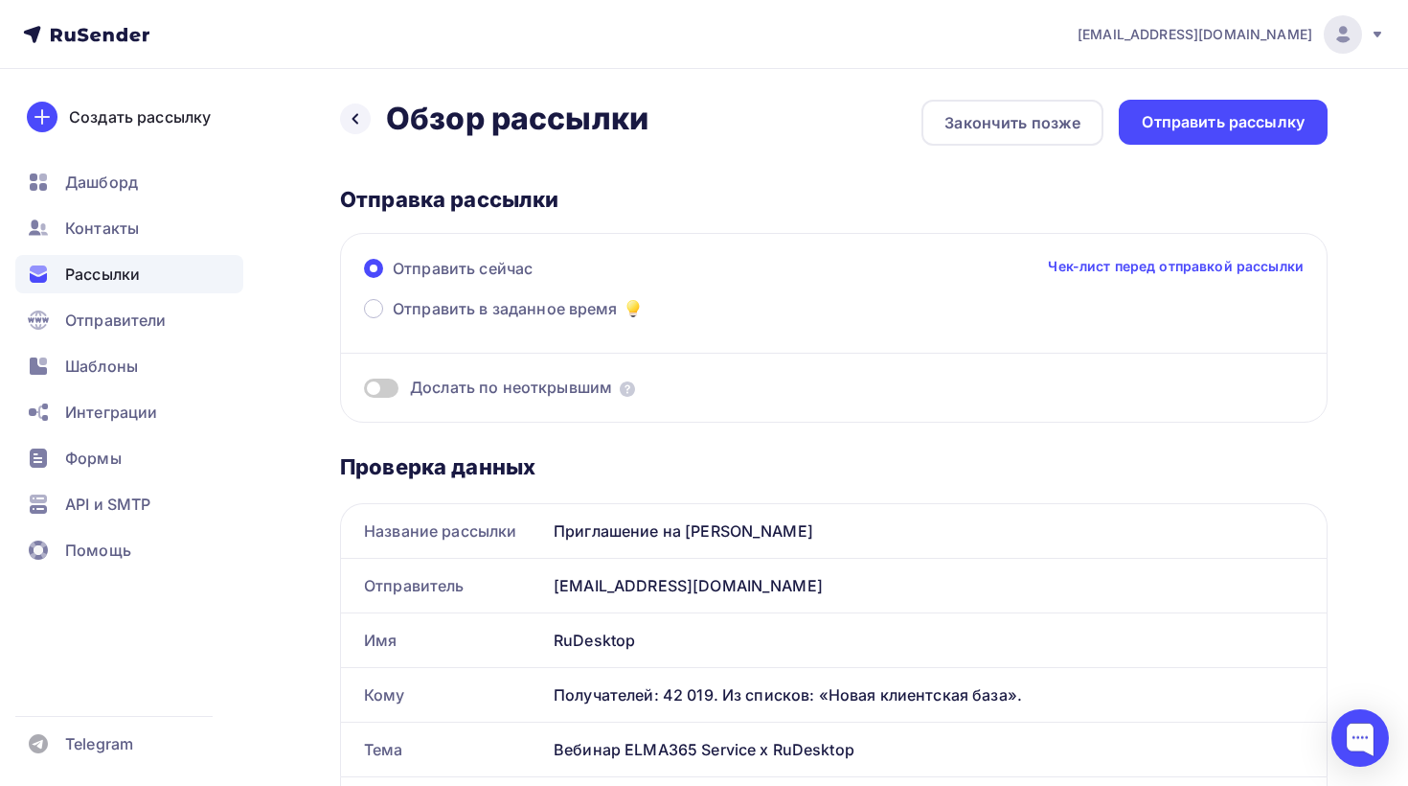
click at [378, 384] on span at bounding box center [381, 387] width 34 height 19
click at [364, 391] on input "checkbox" at bounding box center [364, 391] width 0 height 0
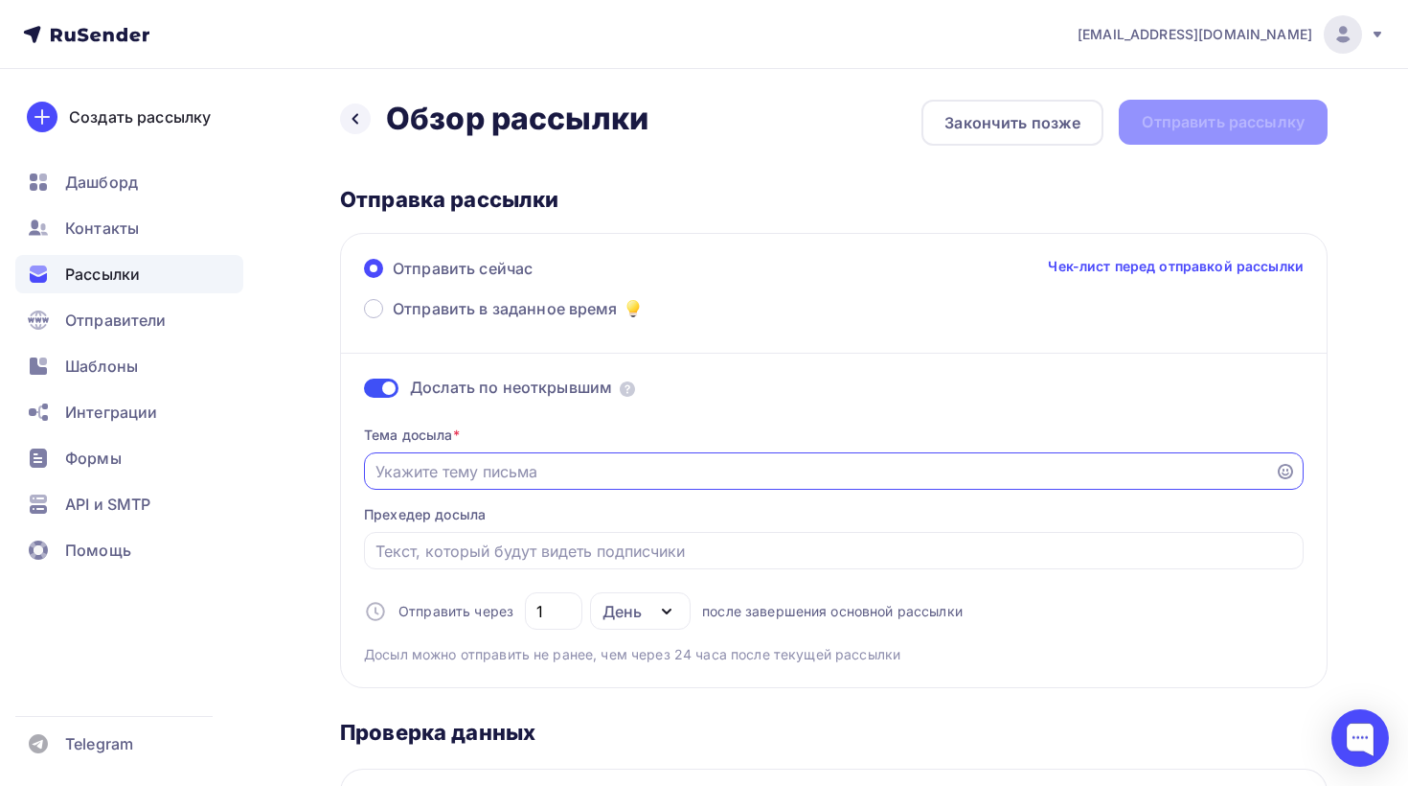
click at [486, 473] on input "Отправить в заданное время" at bounding box center [820, 471] width 889 height 23
type input "П"
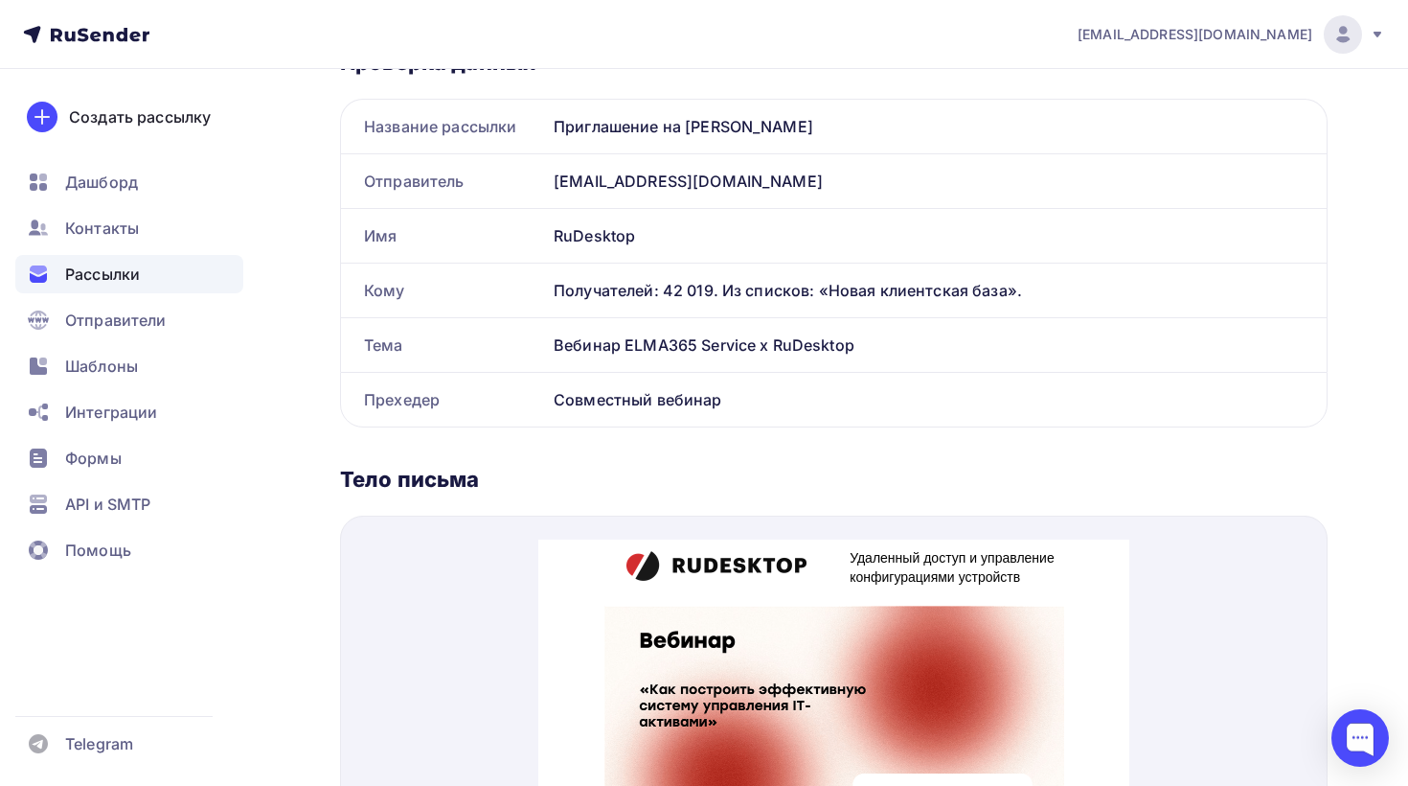
scroll to position [669, 0]
drag, startPoint x: 557, startPoint y: 346, endPoint x: 870, endPoint y: 343, distance: 313.3
click at [870, 343] on div "Вебинар ELMA365 Service x RuDesktop" at bounding box center [936, 346] width 781 height 54
copy div "Вебинар ELMA365 Service x RuDesktop"
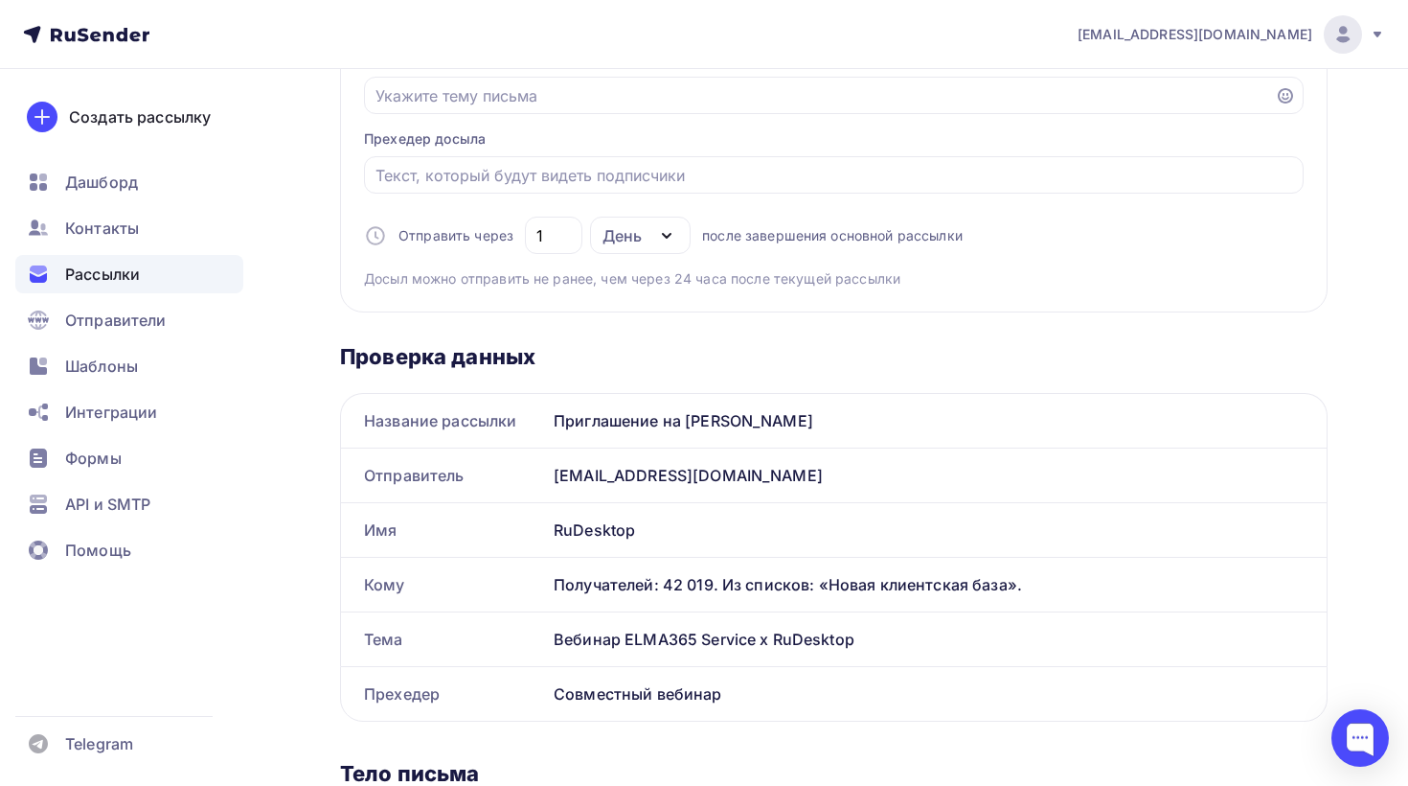
scroll to position [0, 0]
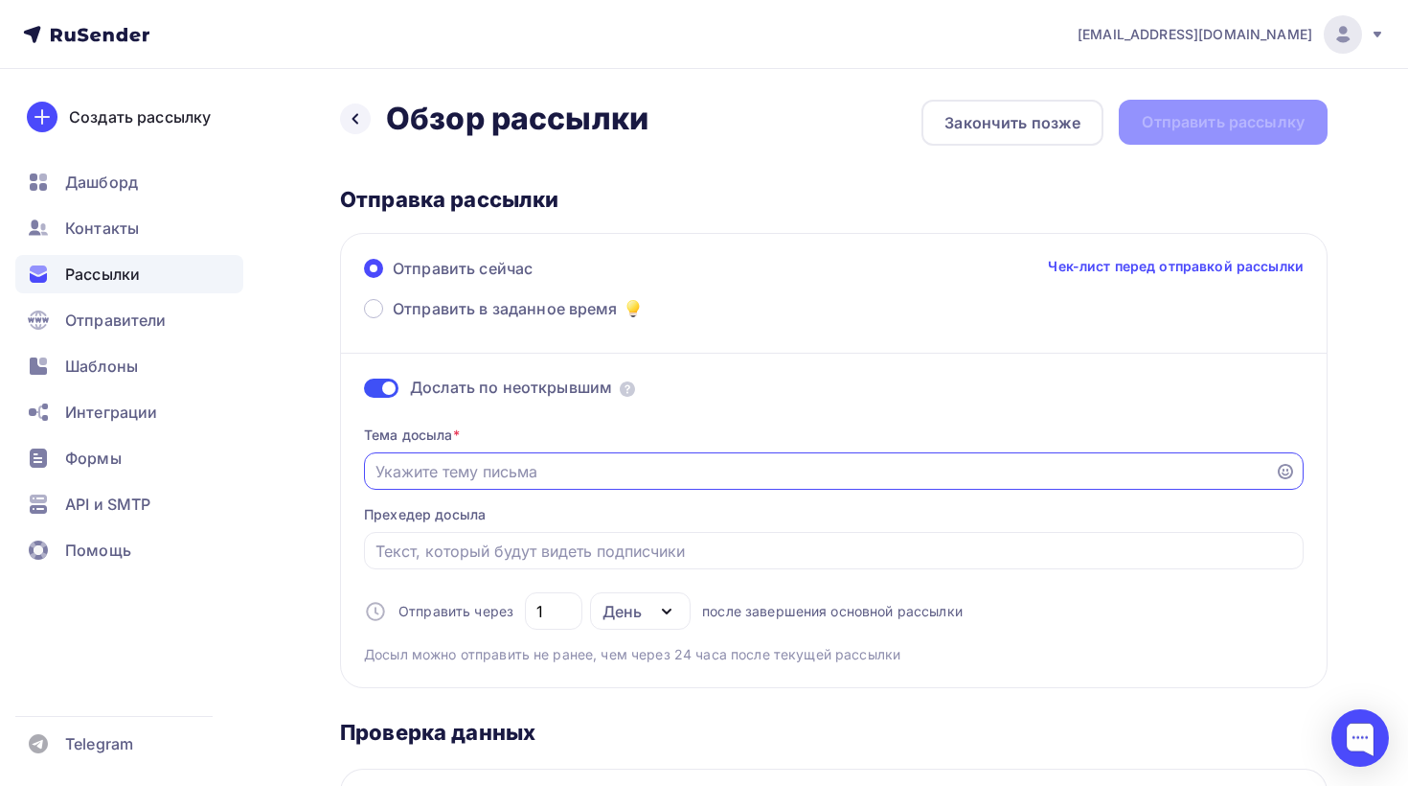
click at [496, 476] on input "Отправить в заданное время" at bounding box center [820, 471] width 889 height 23
paste input "Вебинар ELMA365 Service x RuDesktop"
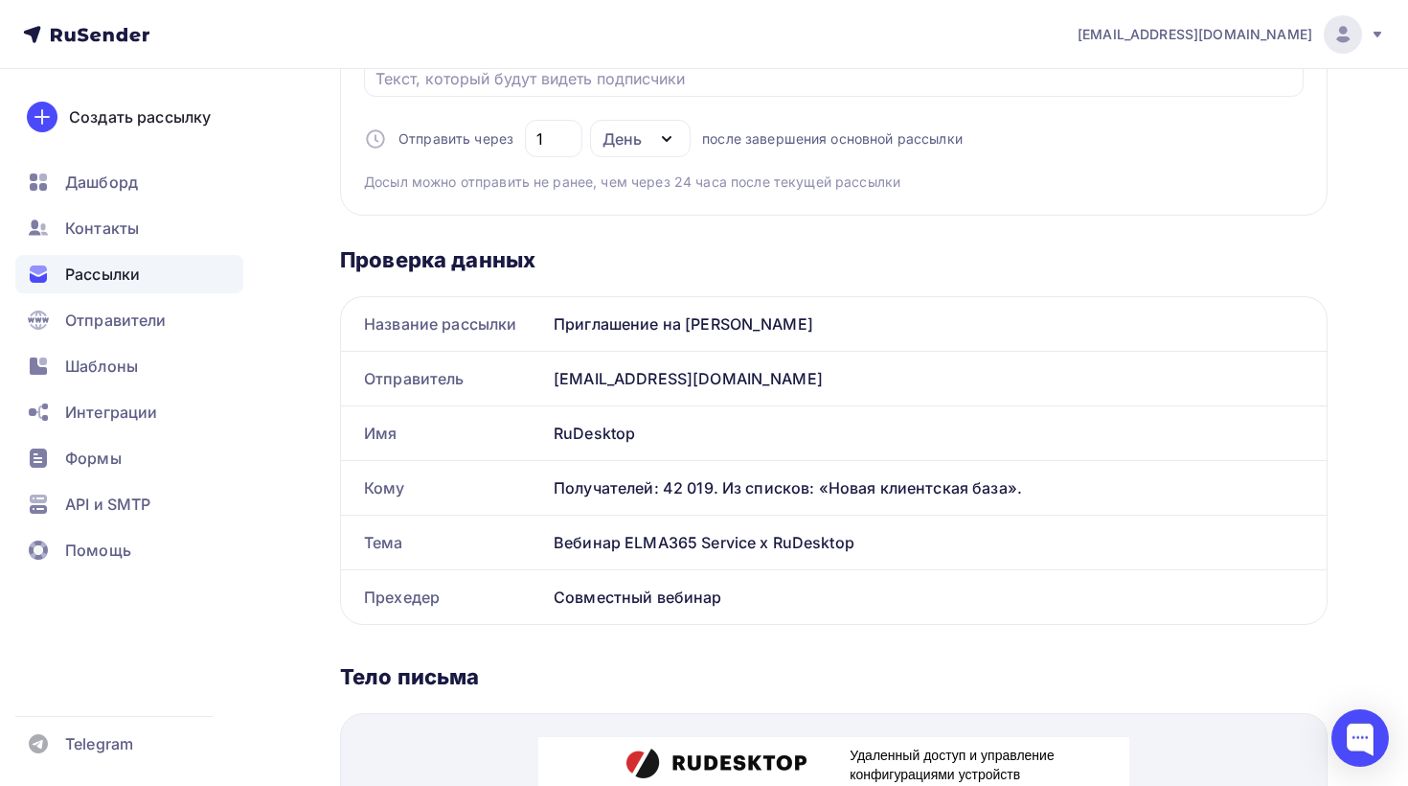
scroll to position [559, 0]
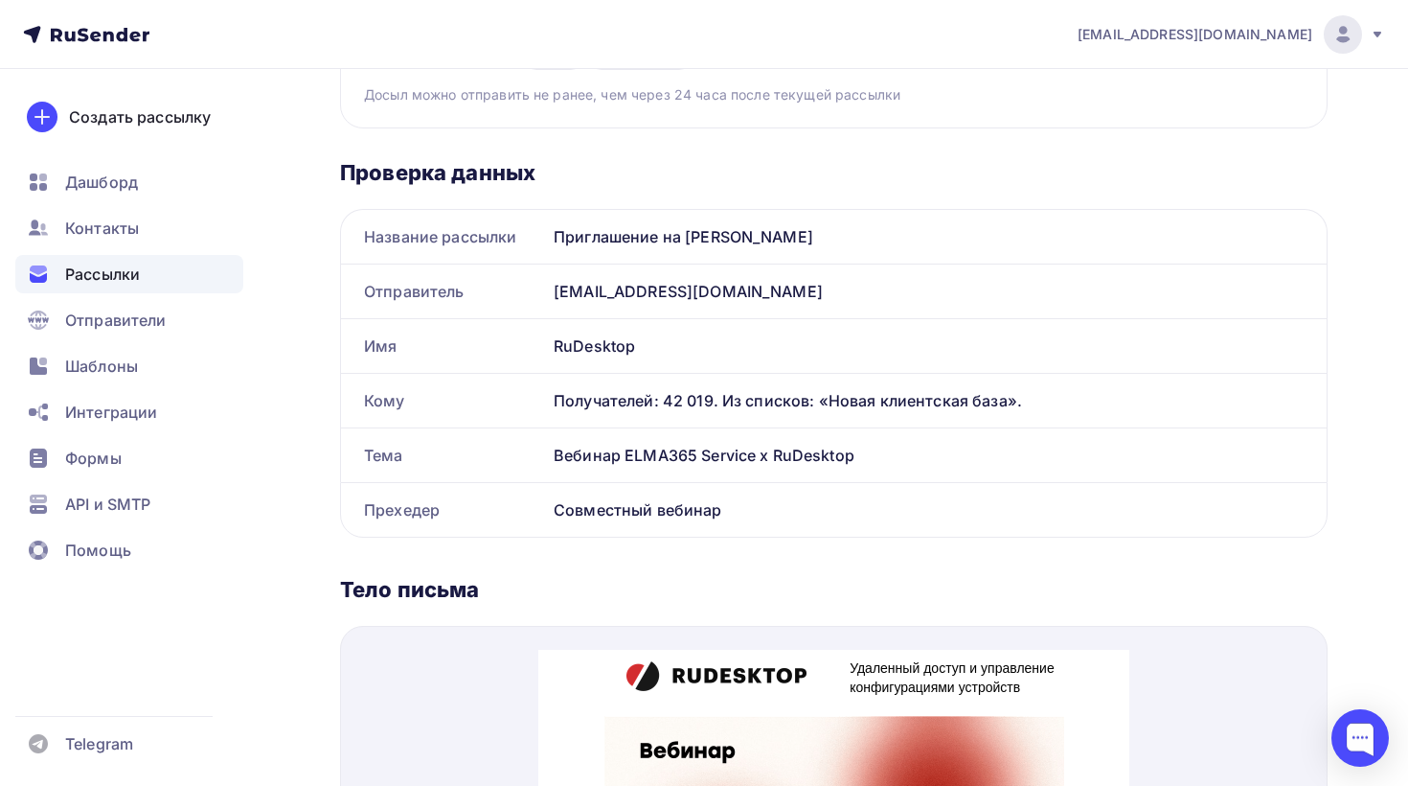
type input "Вебинар ELMA365 Service x RuDesktop"
drag, startPoint x: 776, startPoint y: 502, endPoint x: 559, endPoint y: 507, distance: 217.5
click at [559, 507] on div "Совместный вебинар" at bounding box center [936, 510] width 781 height 54
copy div "Совместный вебинар"
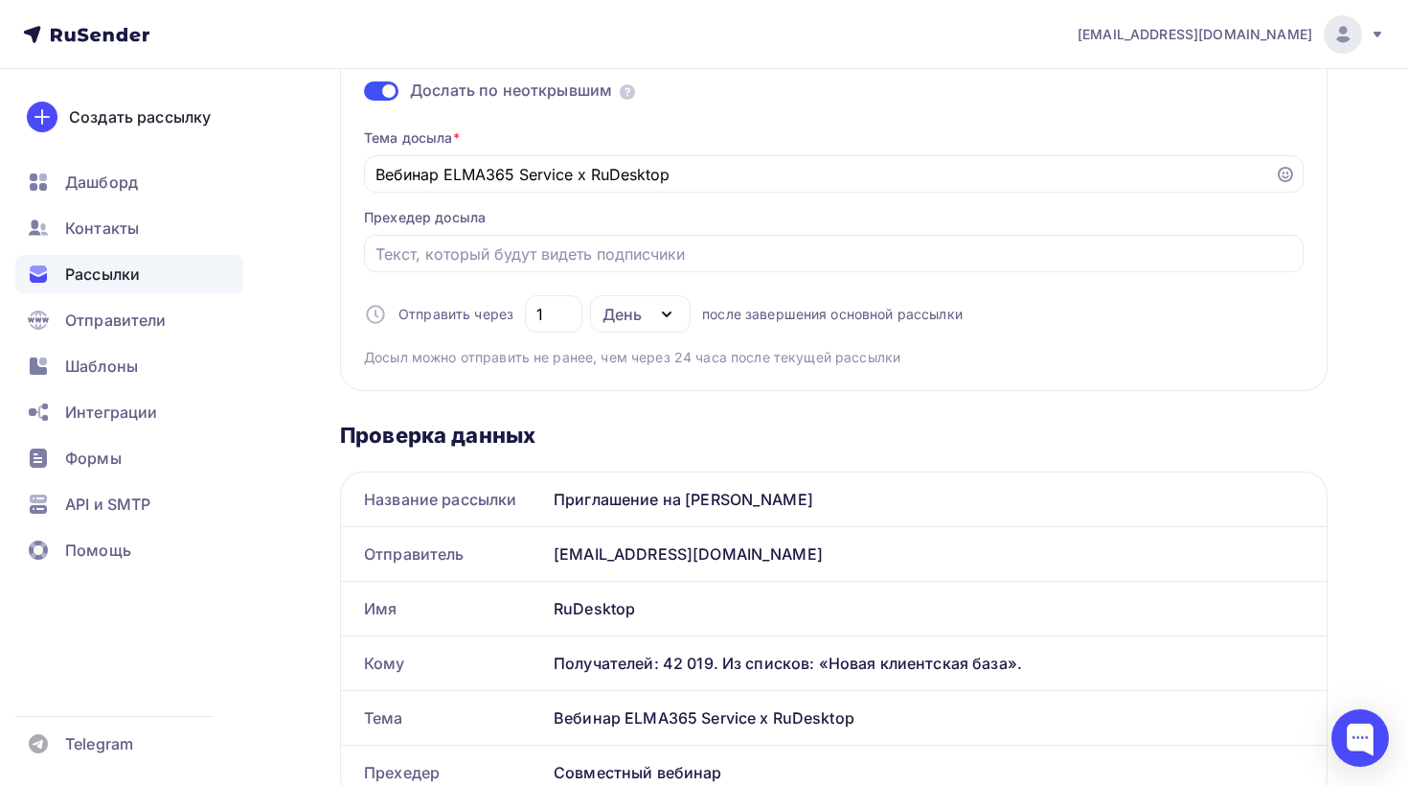
scroll to position [0, 0]
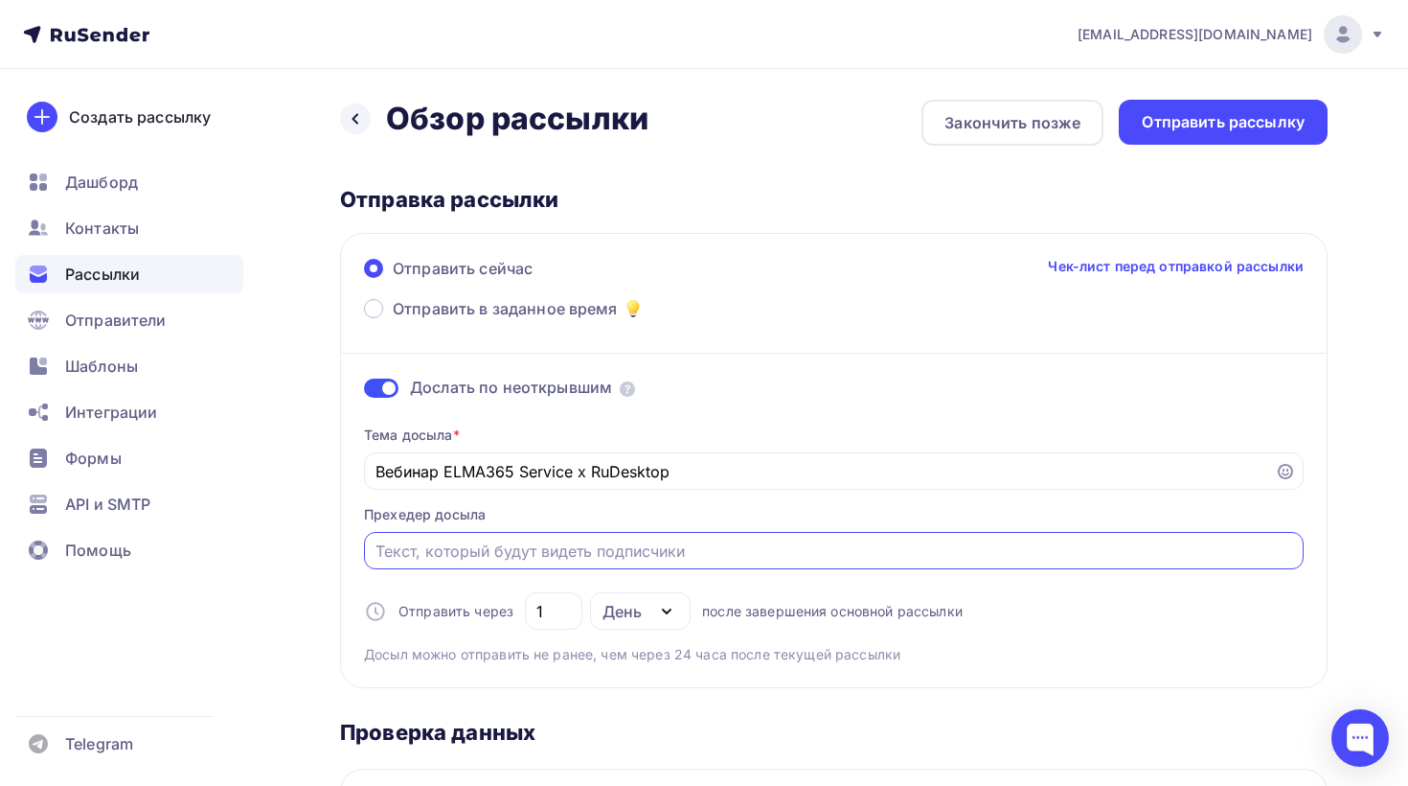
click at [508, 557] on input "Отправить в заданное время" at bounding box center [835, 550] width 918 height 23
paste input "Совместный вебинар"
type input "Совместный вебинар"
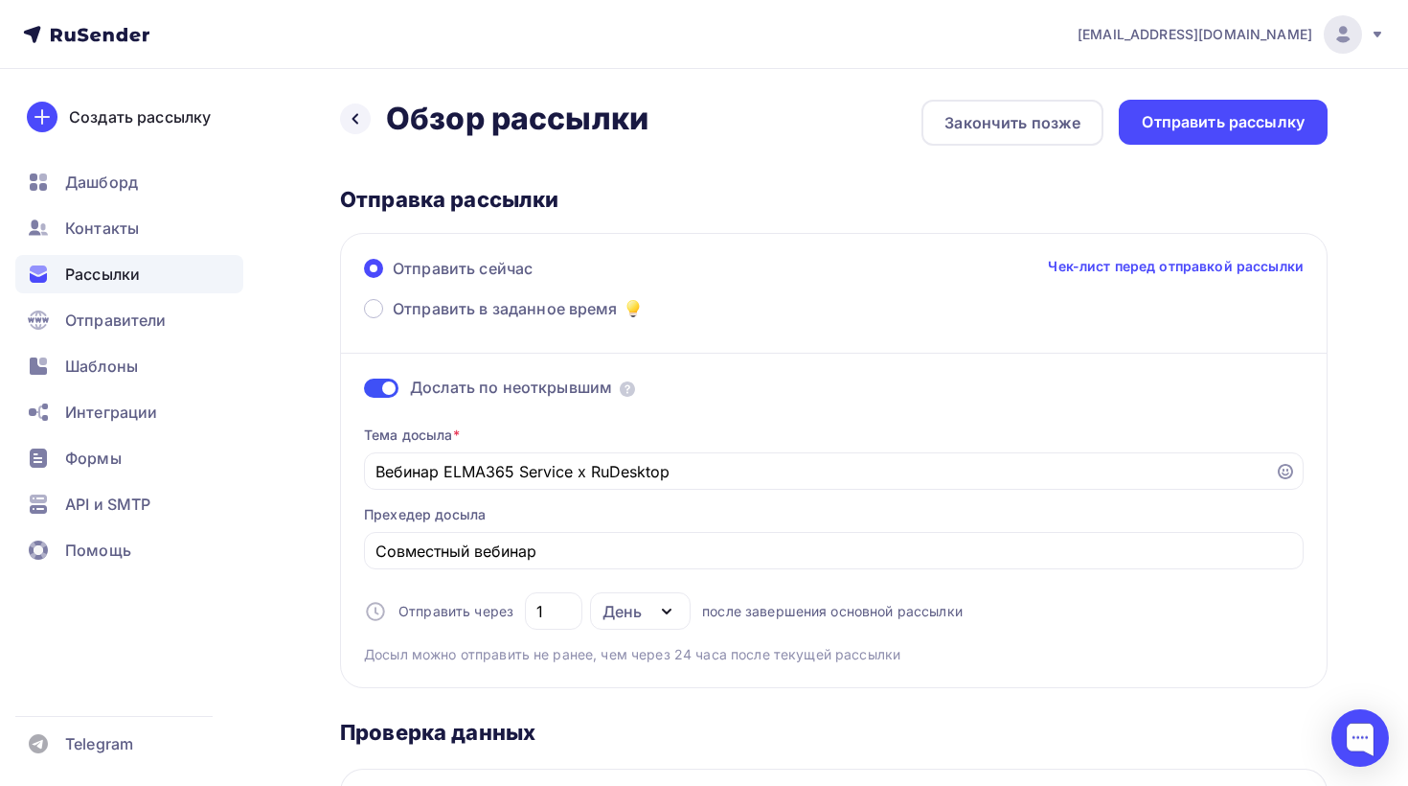
click at [1024, 606] on div "Тема досыла * Вебинар ELMA365 Service x RuDesktop Прехедер досыла Совместный ве…" at bounding box center [834, 537] width 940 height 254
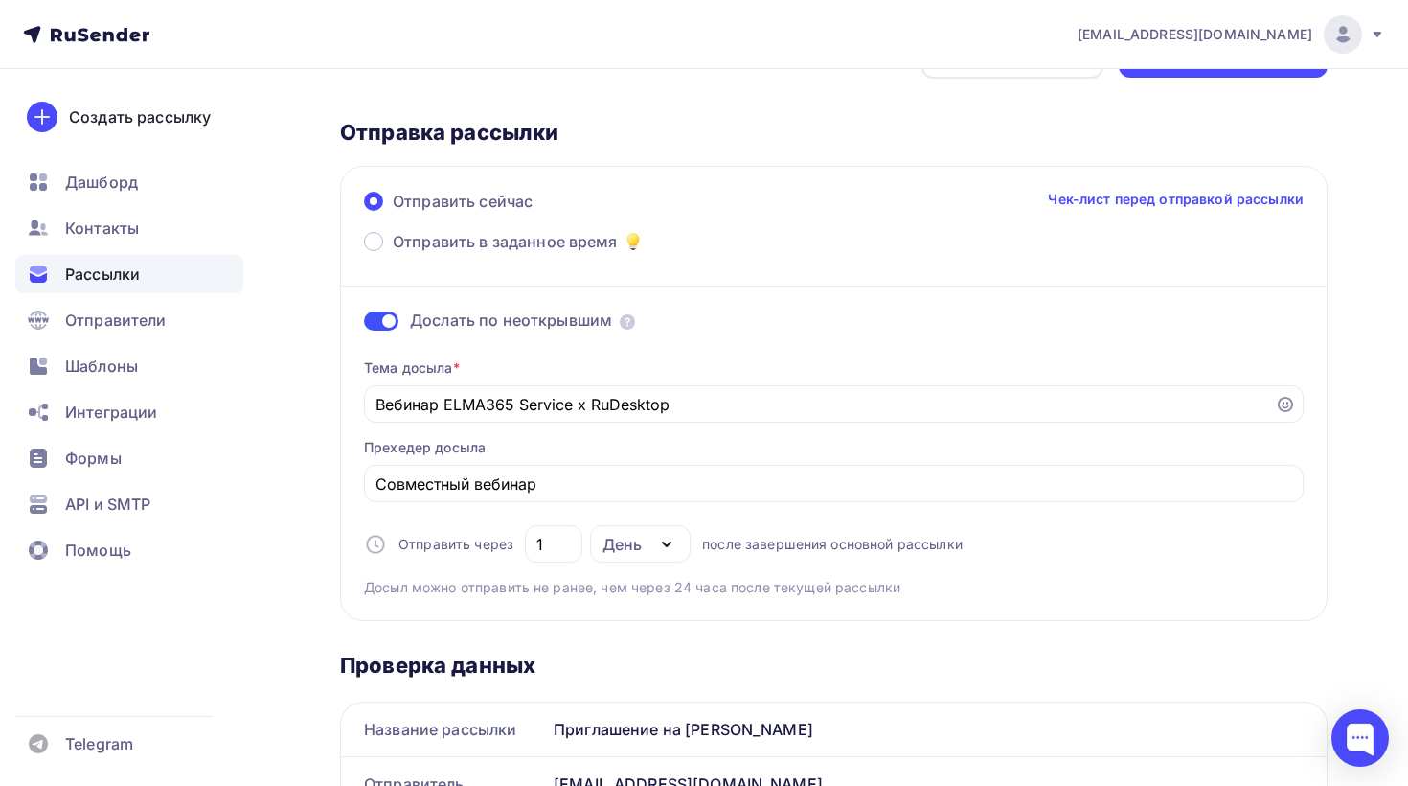
click at [635, 553] on div "День" at bounding box center [622, 544] width 39 height 23
click at [641, 605] on div "День" at bounding box center [633, 600] width 40 height 23
click at [913, 597] on div "Тема досыла * Вебинар ELMA365 Service x RuDesktop Прехедер досыла Совместный ве…" at bounding box center [834, 470] width 940 height 254
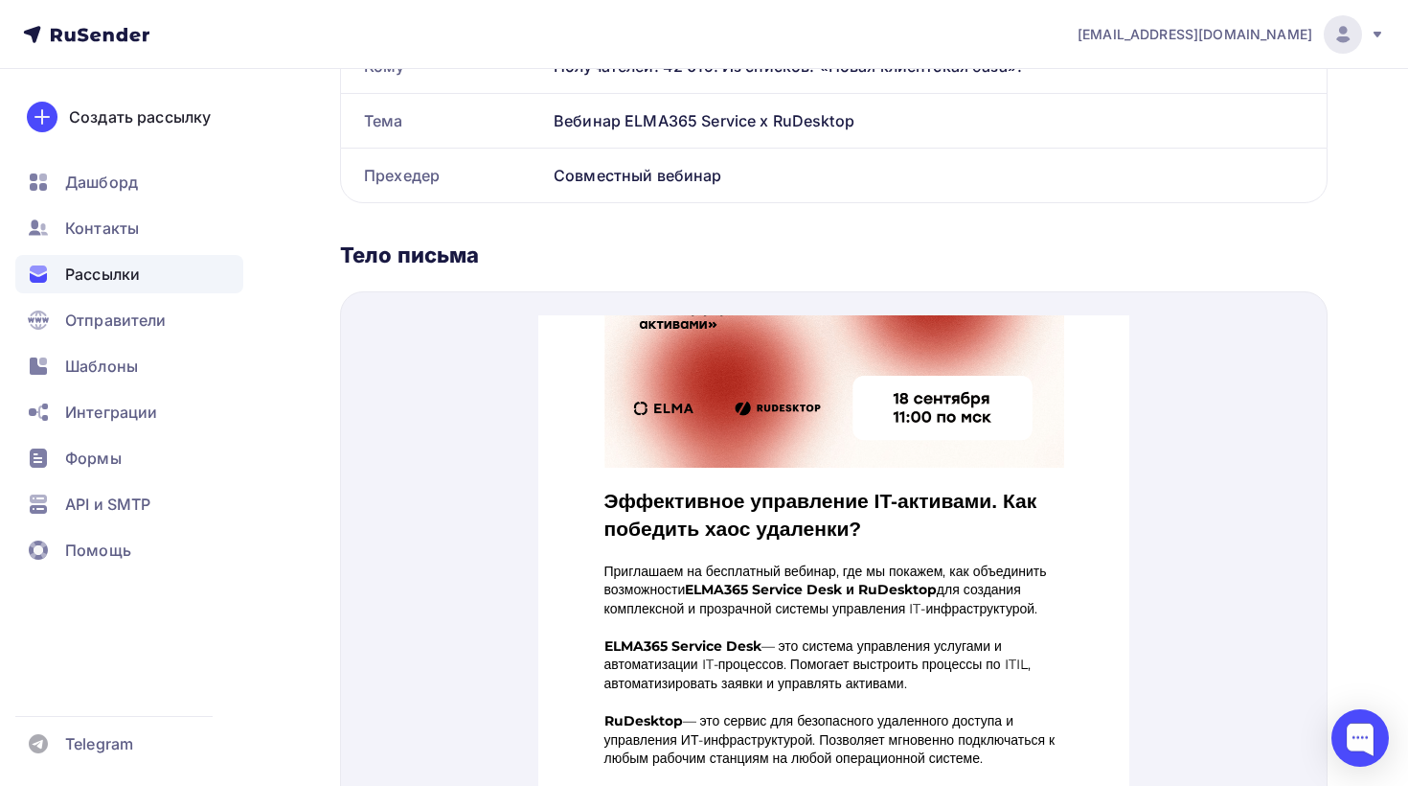
scroll to position [179, 0]
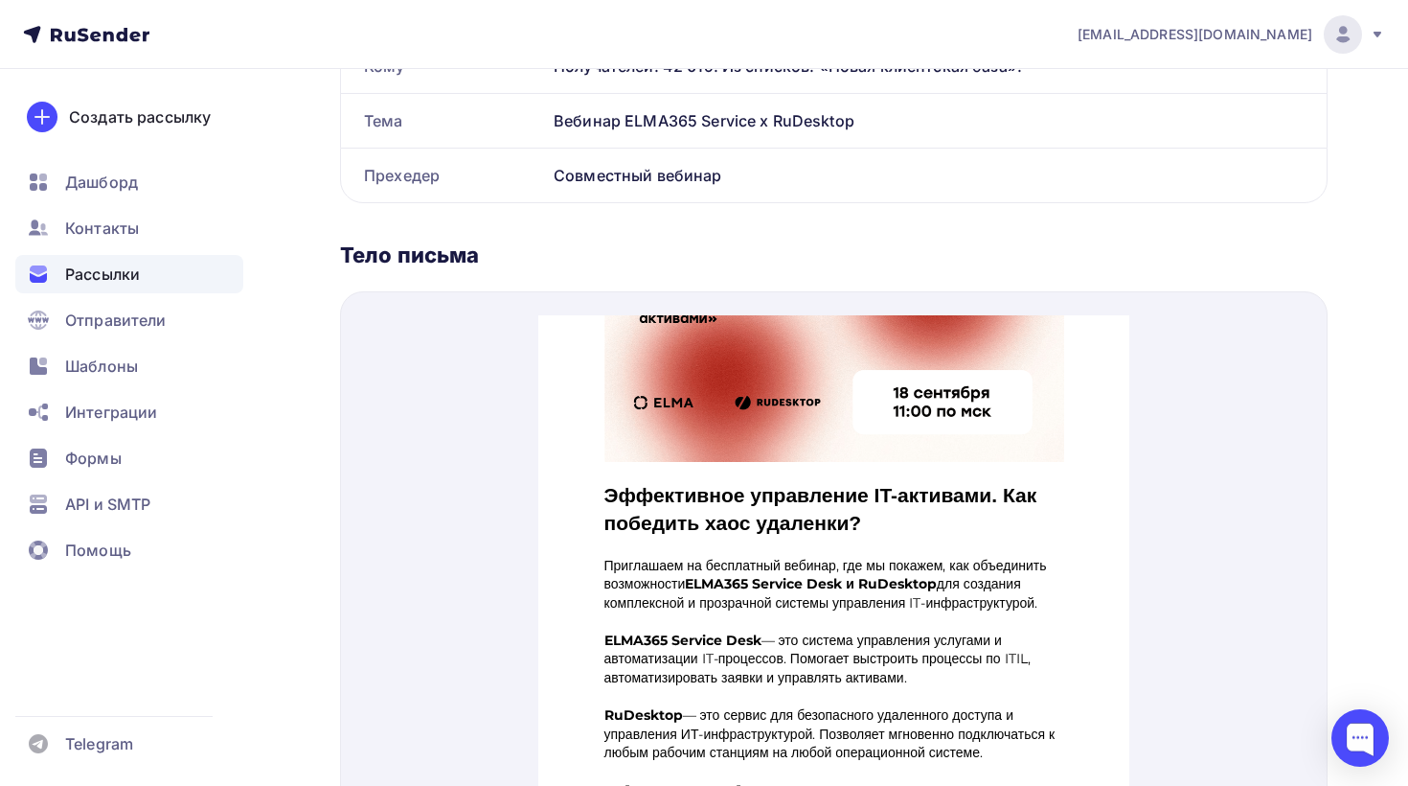
click at [757, 349] on img at bounding box center [834, 309] width 460 height 260
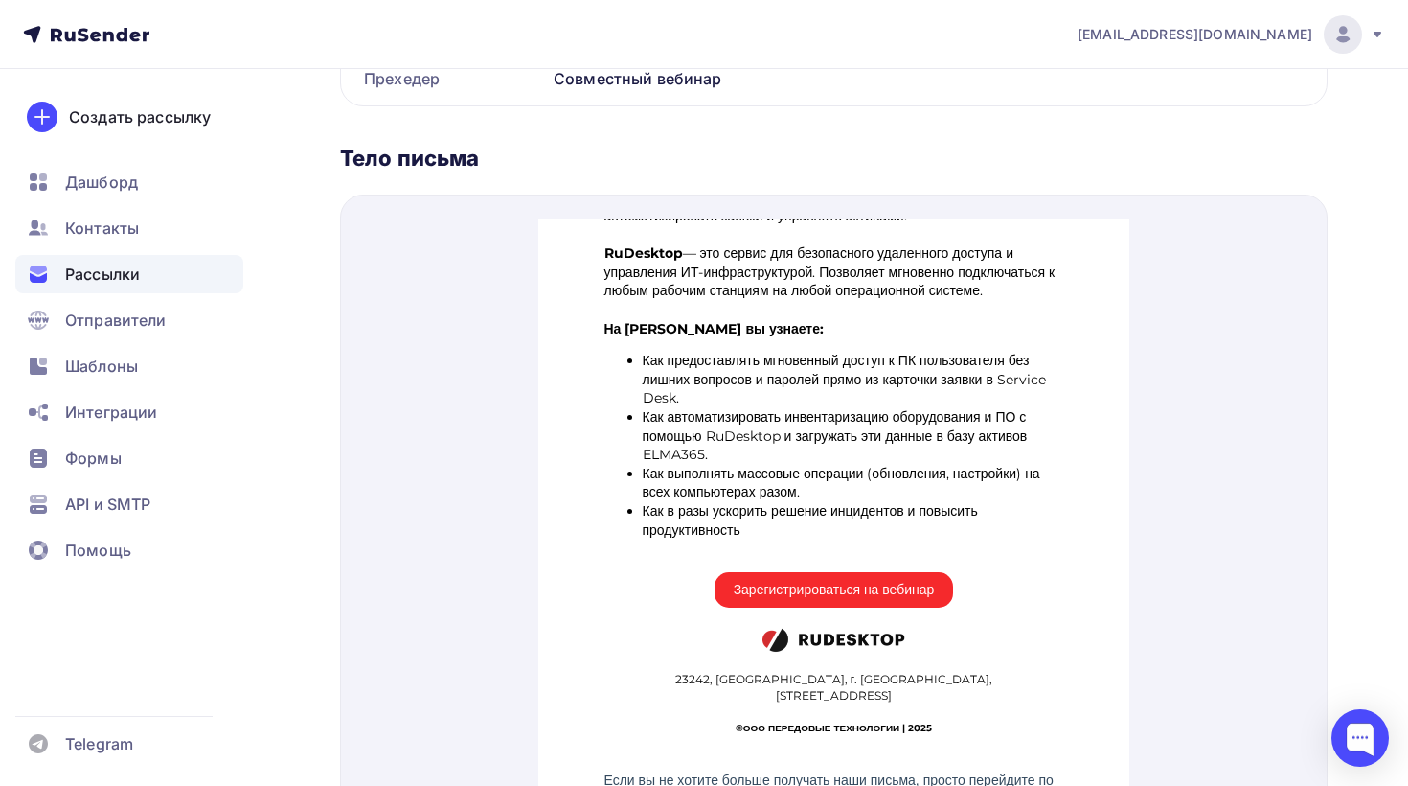
scroll to position [1038, 0]
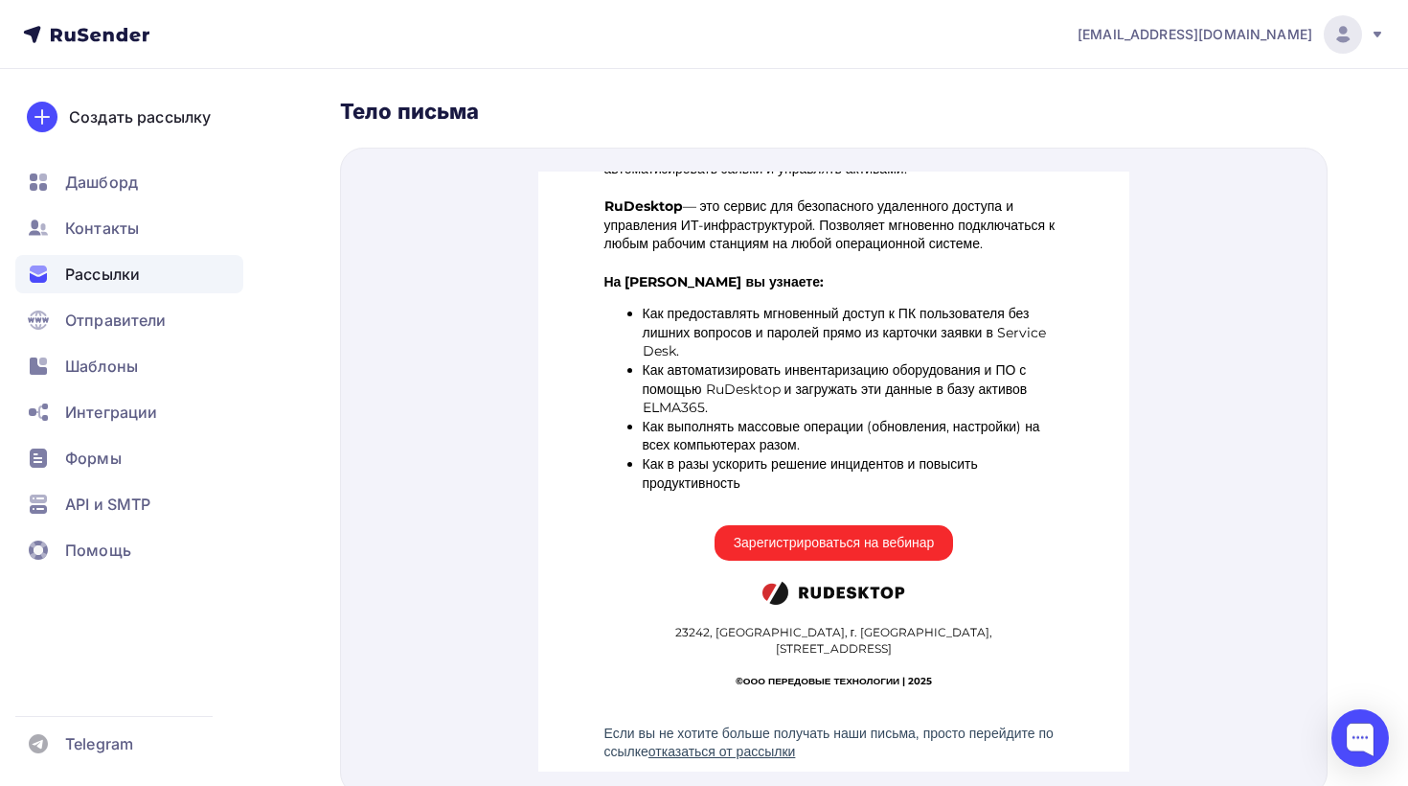
click at [856, 522] on span "Зарегистрироваться на вебинар" at bounding box center [833, 519] width 201 height 15
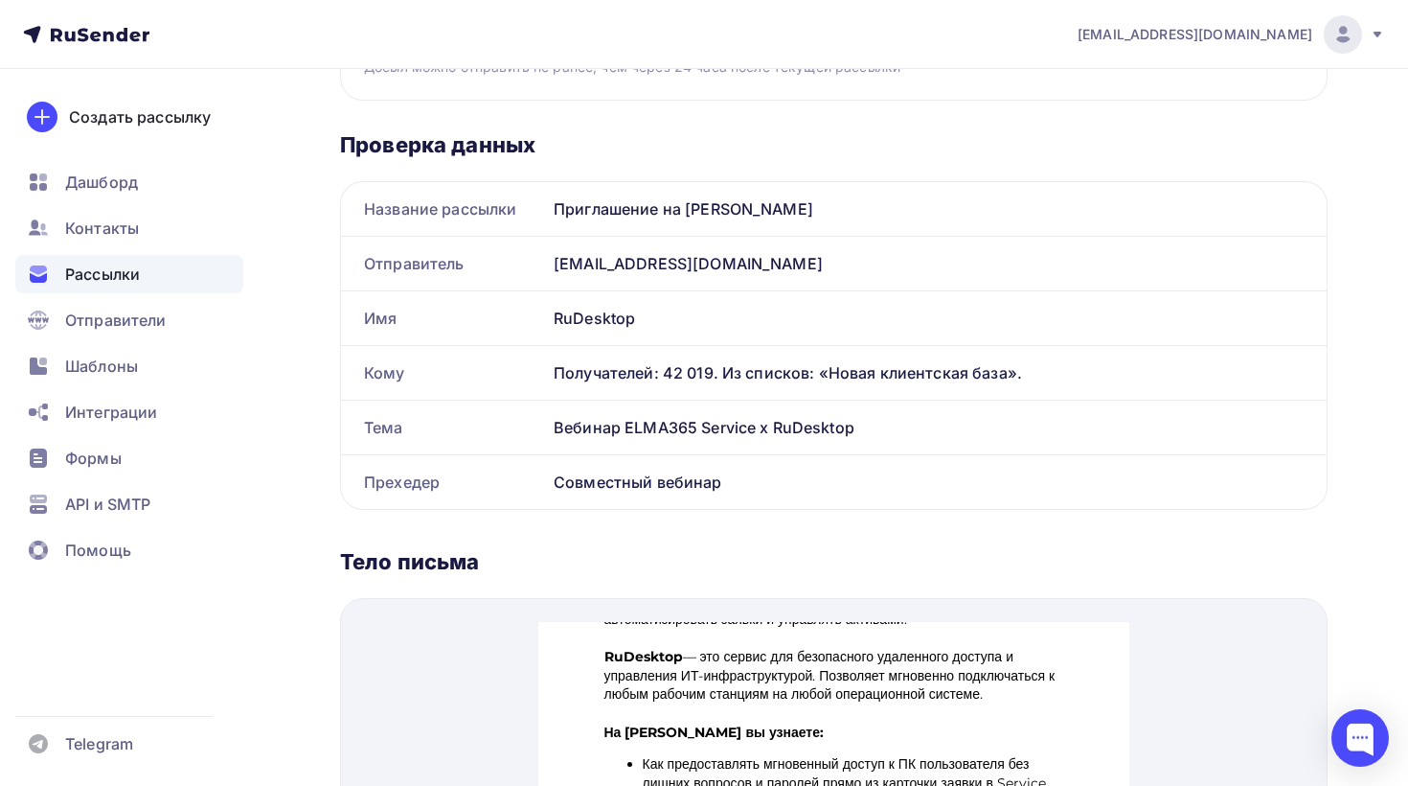
scroll to position [0, 0]
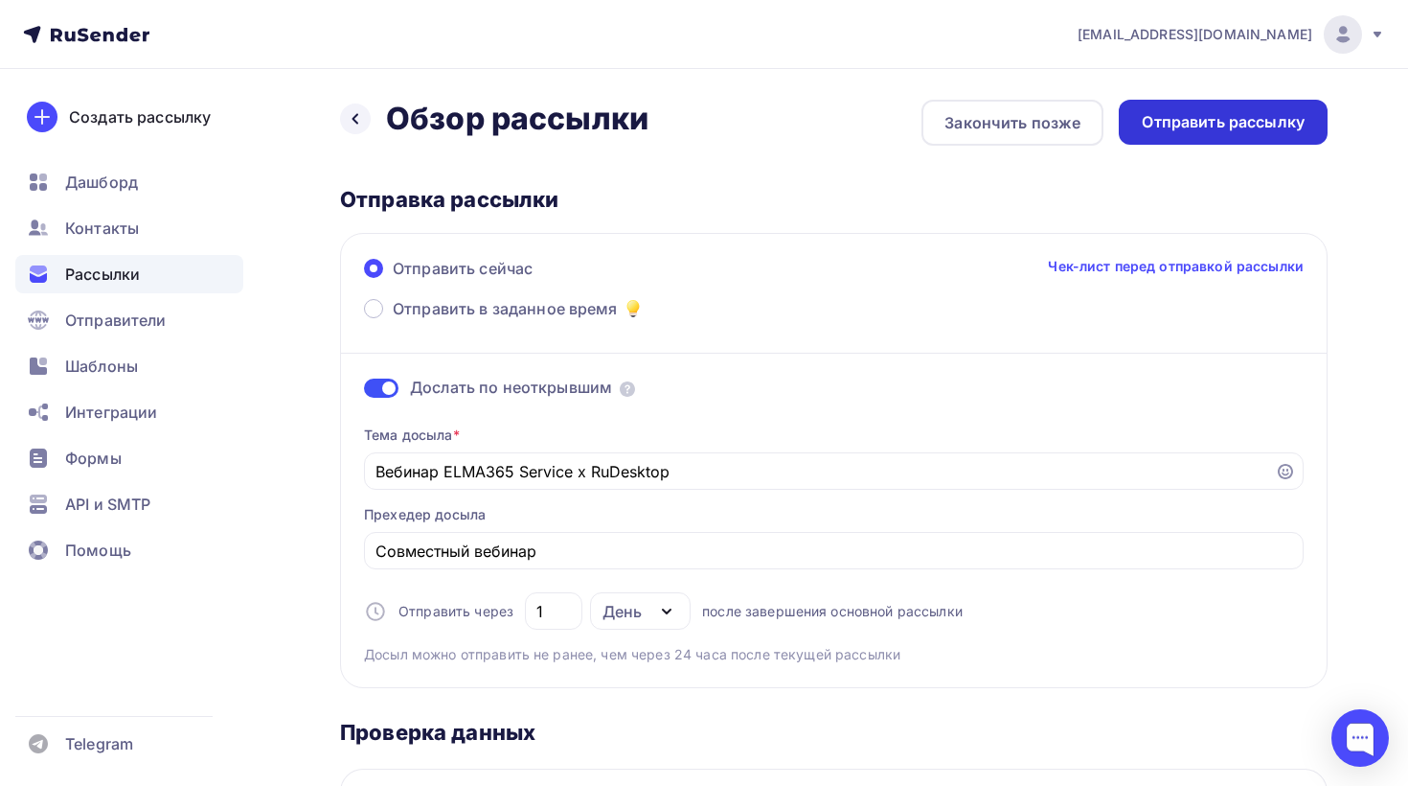
click at [1268, 138] on div "Отправить рассылку" at bounding box center [1223, 122] width 209 height 45
